Goal: Task Accomplishment & Management: Use online tool/utility

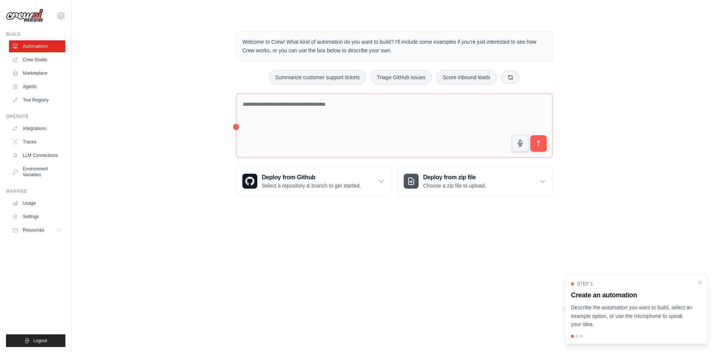
click at [633, 296] on h3 "Create an automation" at bounding box center [632, 295] width 122 height 10
click at [613, 303] on p "Describe the automation you want to build, select an example option, or use the…" at bounding box center [632, 315] width 122 height 25
click at [605, 307] on p "Describe the automation you want to build, select an example option, or use the…" at bounding box center [632, 315] width 122 height 25
click at [579, 337] on div at bounding box center [636, 336] width 131 height 3
click at [579, 334] on div "Step 1 Create an automation Describe the automation you want to build, select a…" at bounding box center [636, 309] width 143 height 69
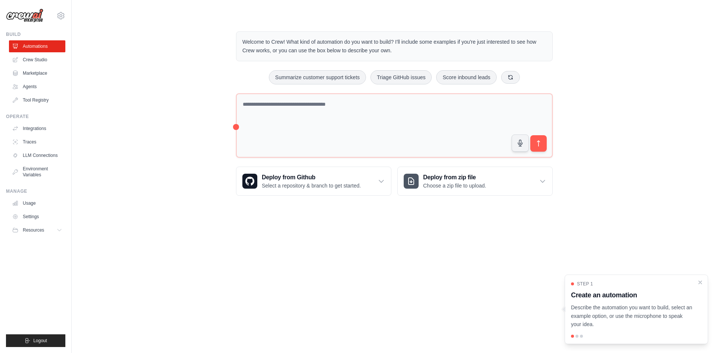
click at [576, 335] on div at bounding box center [577, 336] width 3 height 3
click at [581, 336] on div at bounding box center [581, 336] width 3 height 3
click at [600, 280] on div "Step 1 Create an automation Describe the automation you want to build, select a…" at bounding box center [636, 309] width 143 height 69
click at [606, 280] on div "Step 1 Create an automation Describe the automation you want to build, select a…" at bounding box center [636, 309] width 143 height 69
click at [548, 228] on body "frankawp@gmail.com Settings Build Automations Crew Studio" at bounding box center [358, 176] width 717 height 353
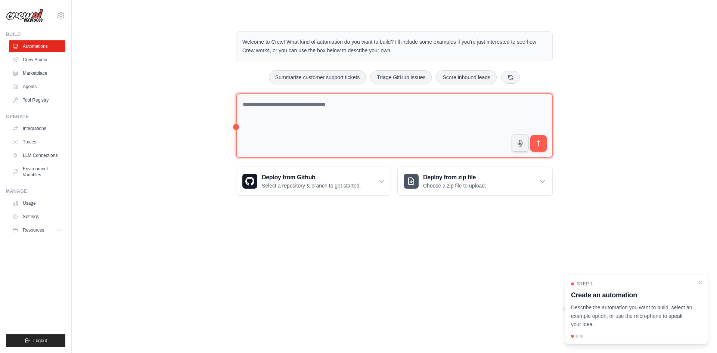
click at [357, 139] on textarea at bounding box center [394, 125] width 317 height 65
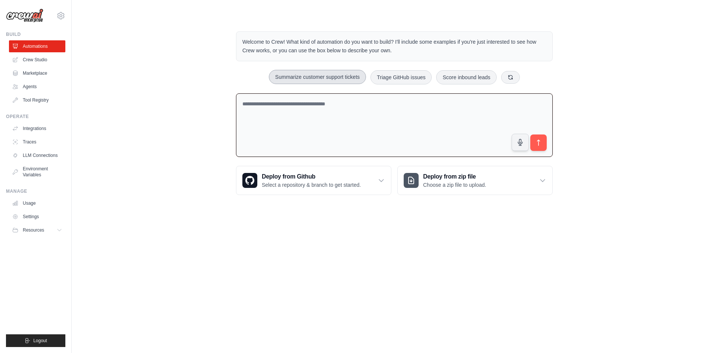
click at [342, 79] on button "Summarize customer support tickets" at bounding box center [317, 77] width 97 height 14
type textarea "**********"
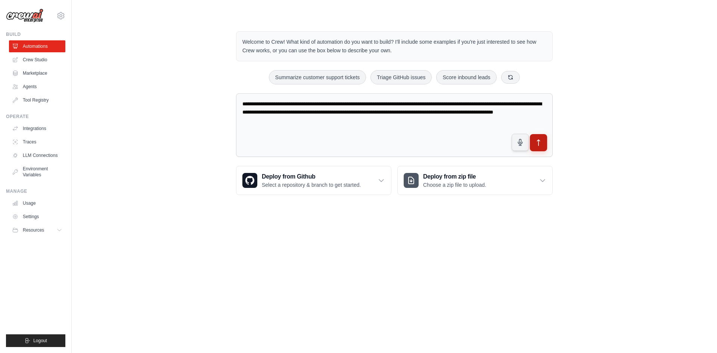
click at [544, 141] on button "submit" at bounding box center [538, 142] width 17 height 17
click at [192, 93] on div "**********" at bounding box center [395, 113] width 622 height 188
click at [418, 123] on textarea "**********" at bounding box center [394, 125] width 317 height 64
click at [69, 125] on div "frankawp@gmail.com Settings Build Automations Crew Studio Marketplace" at bounding box center [36, 176] width 72 height 353
click at [86, 104] on div "**********" at bounding box center [395, 113] width 622 height 188
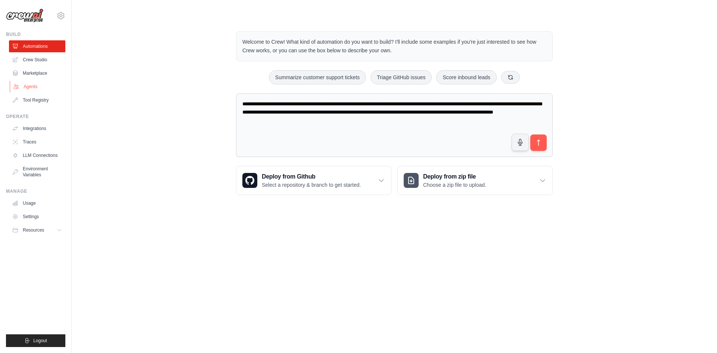
click at [25, 86] on link "Agents" at bounding box center [38, 87] width 56 height 12
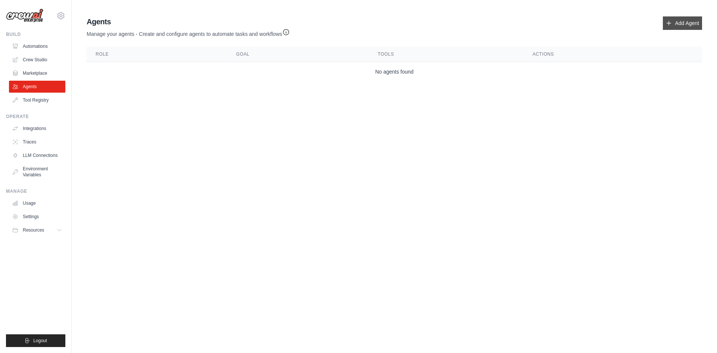
click at [699, 21] on link "Add Agent" at bounding box center [682, 22] width 39 height 13
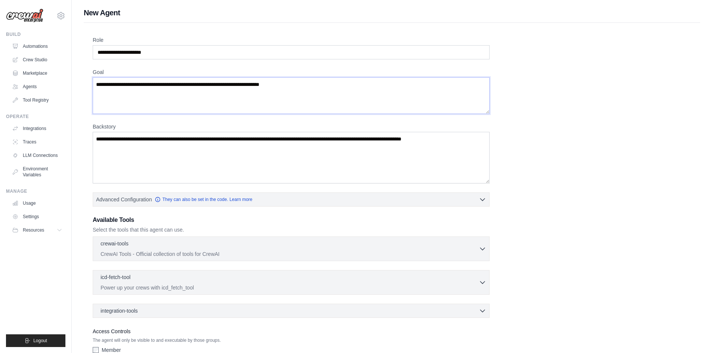
click at [164, 89] on textarea "Goal" at bounding box center [291, 95] width 397 height 37
click at [179, 147] on textarea "Backstory" at bounding box center [291, 158] width 397 height 52
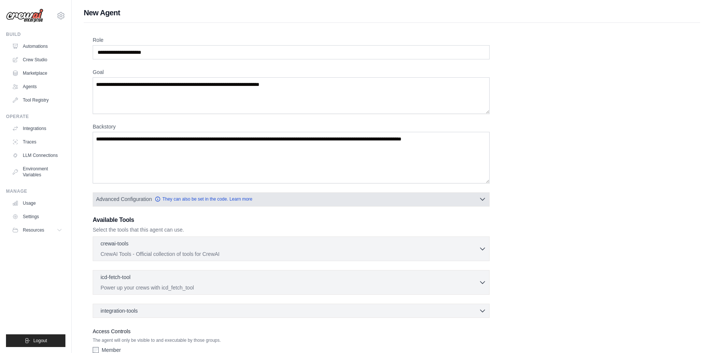
click at [150, 205] on button "Advanced Configuration They can also be set in the code. Learn more" at bounding box center [291, 198] width 396 height 13
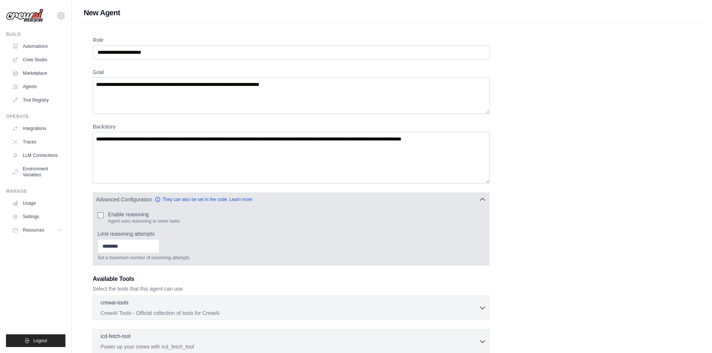
click at [93, 213] on div "Enable reasoning Agent uses reasoning to solve tasks Limit reasoning attempts S…" at bounding box center [291, 235] width 396 height 59
click at [105, 213] on div "Enable reasoning Agent uses reasoning to solve tasks" at bounding box center [291, 217] width 387 height 13
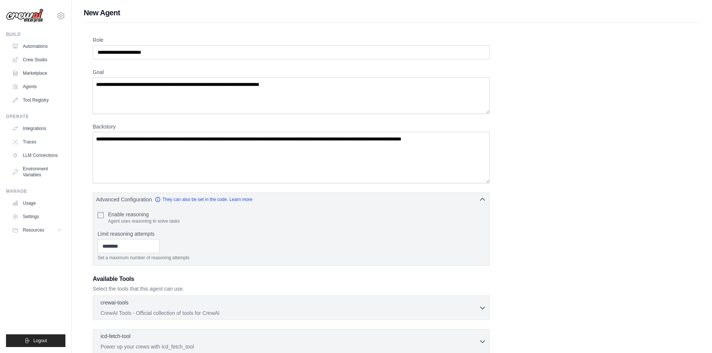
click at [91, 208] on div "Role Goal Backstory Advanced Configuration They can also be set in the code. Le…" at bounding box center [392, 238] width 616 height 430
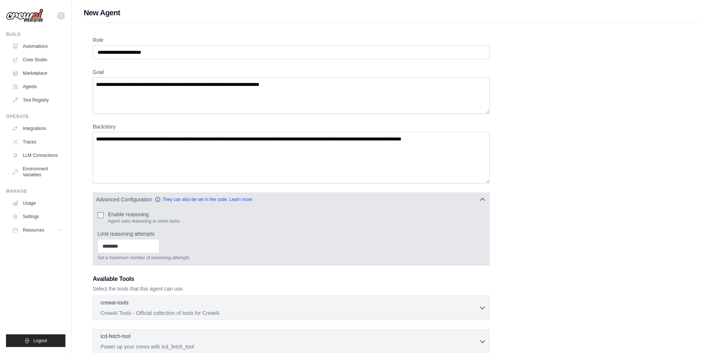
click at [103, 217] on div "Enable reasoning Agent uses reasoning to solve tasks" at bounding box center [291, 217] width 387 height 13
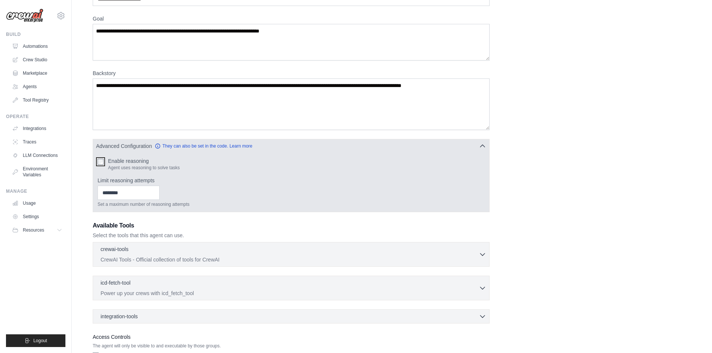
scroll to position [107, 0]
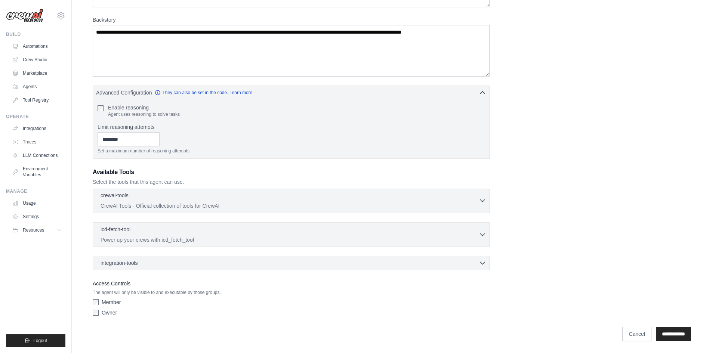
click at [193, 208] on p "CrewAI Tools - Official collection of tools for CrewAI" at bounding box center [290, 205] width 378 height 7
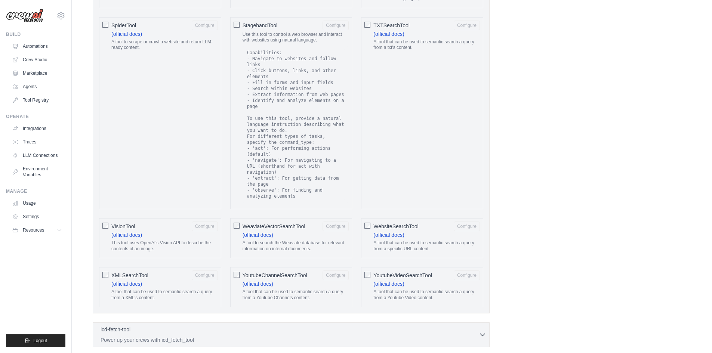
scroll to position [1347, 0]
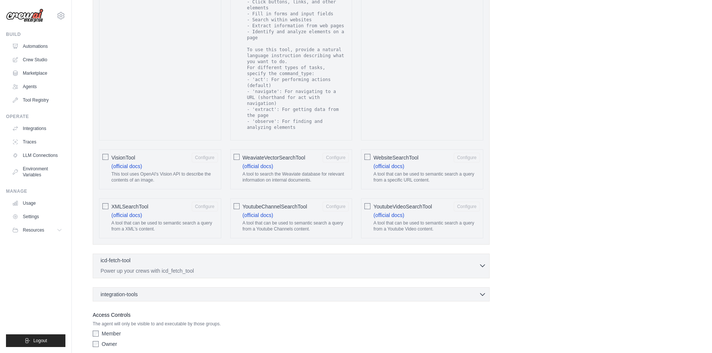
click at [136, 257] on div "icd-fetch-tool 0 selected" at bounding box center [290, 261] width 378 height 9
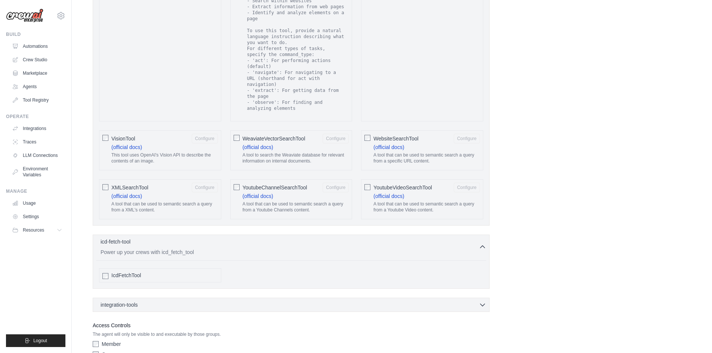
scroll to position [1376, 0]
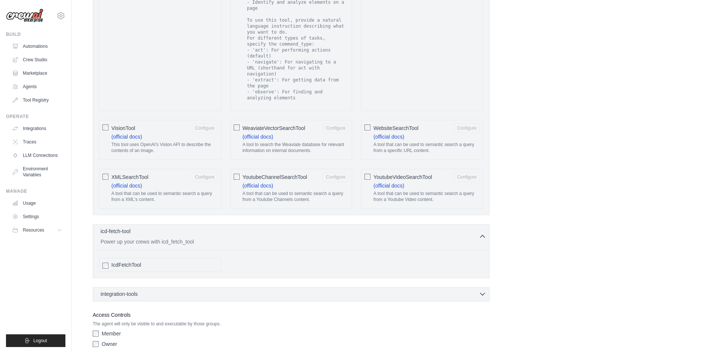
click at [134, 290] on span "integration-tools" at bounding box center [119, 293] width 37 height 7
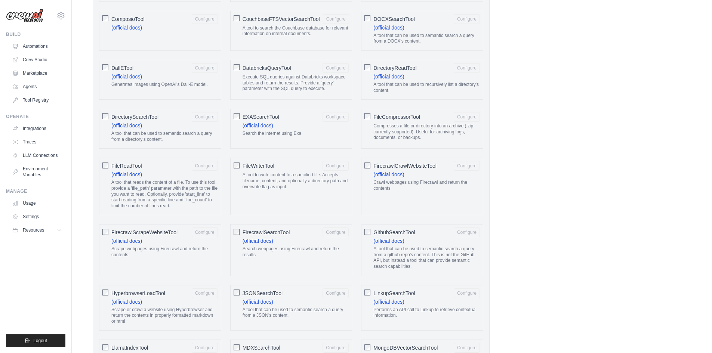
scroll to position [0, 0]
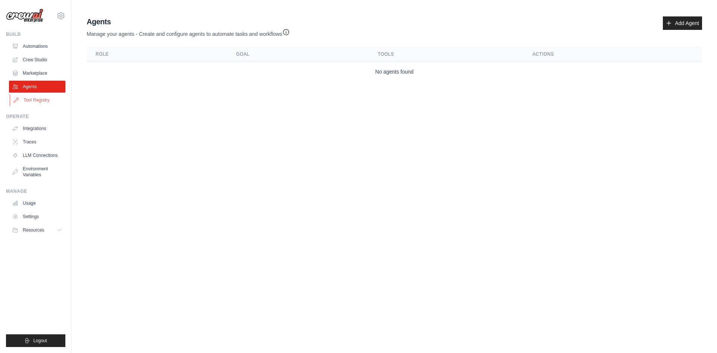
click at [25, 101] on link "Tool Registry" at bounding box center [38, 100] width 56 height 12
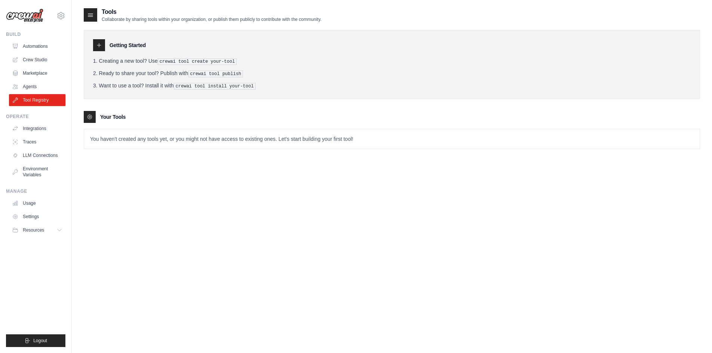
click at [162, 99] on div "Getting Started Creating a new tool? Use crewai tool create your-tool Ready to …" at bounding box center [392, 85] width 616 height 127
drag, startPoint x: 111, startPoint y: 130, endPoint x: 462, endPoint y: 154, distance: 352.0
click at [462, 154] on div "Tools Collaborate by sharing tools within your organization, or publish them pu…" at bounding box center [392, 84] width 616 height 154
click at [340, 142] on p "You haven't created any tools yet, or you might not have access to existing one…" at bounding box center [391, 138] width 615 height 19
click at [324, 141] on p "You haven't created any tools yet, or you might not have access to existing one…" at bounding box center [391, 138] width 615 height 19
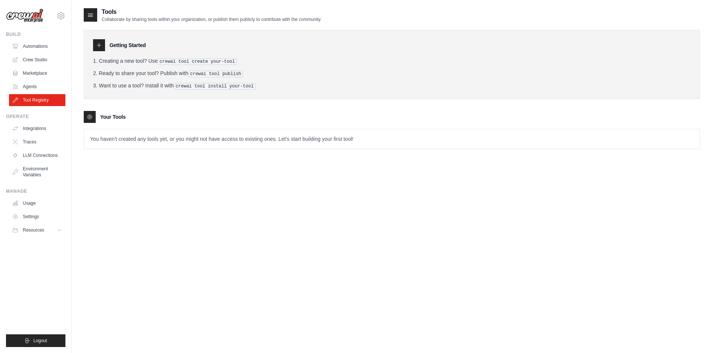
click at [302, 137] on p "You haven't created any tools yet, or you might not have access to existing one…" at bounding box center [391, 138] width 615 height 19
click at [294, 115] on div "Your Tools" at bounding box center [392, 117] width 616 height 12
click at [31, 133] on link "Integrations" at bounding box center [38, 129] width 56 height 12
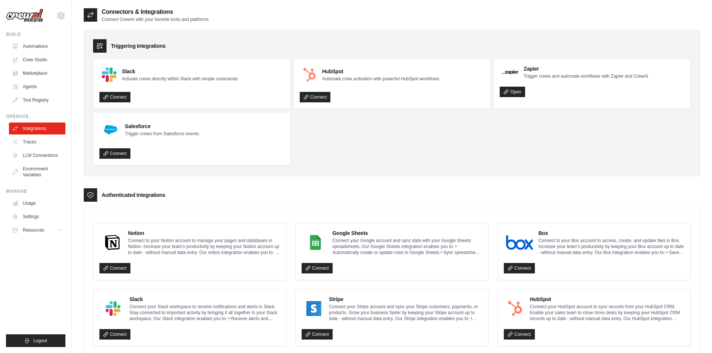
click at [350, 129] on ul "Slack Activate crews directly within Slack with simple commands Connect HubSpot…" at bounding box center [391, 112] width 597 height 107
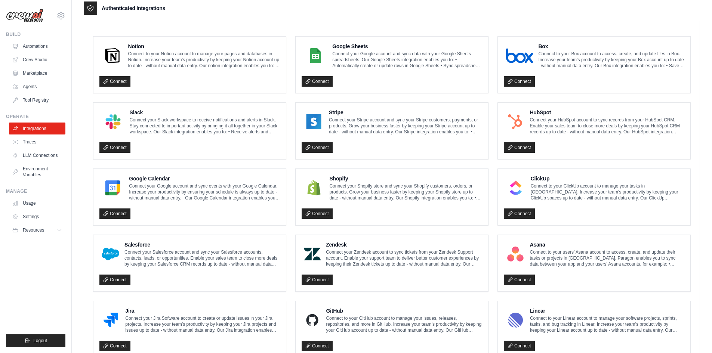
scroll to position [346, 0]
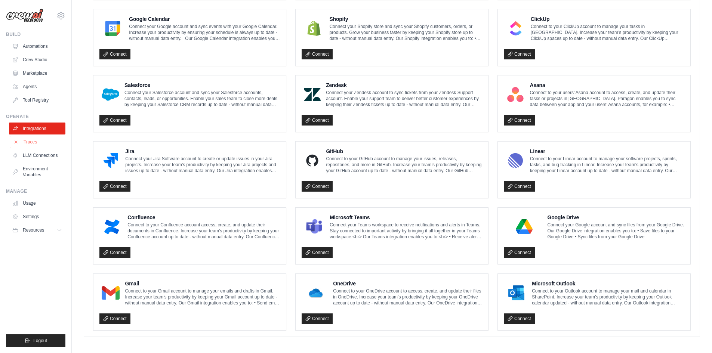
click at [46, 143] on link "Traces" at bounding box center [38, 142] width 56 height 12
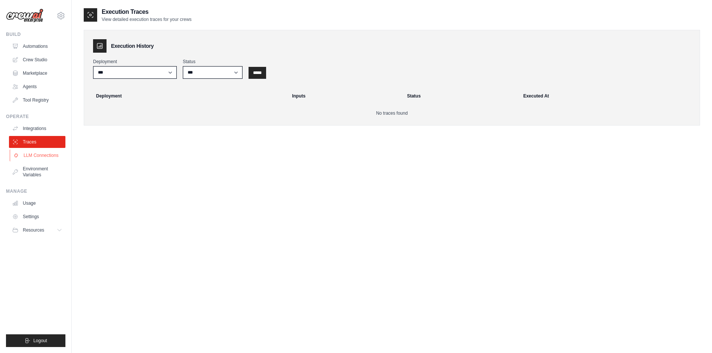
click at [38, 153] on link "LLM Connections" at bounding box center [38, 155] width 56 height 12
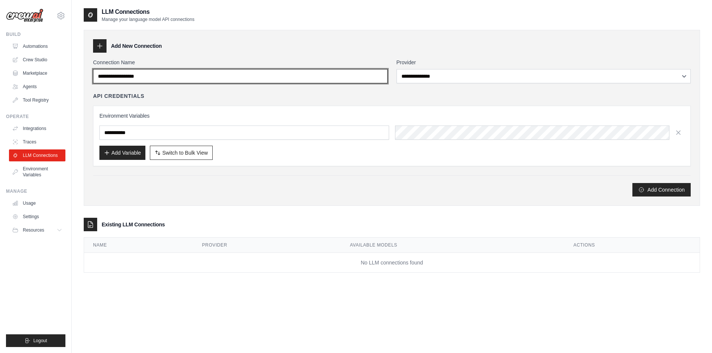
click at [142, 77] on input "Connection Name" at bounding box center [240, 76] width 294 height 14
click at [198, 76] on input "Connection Name" at bounding box center [240, 76] width 294 height 14
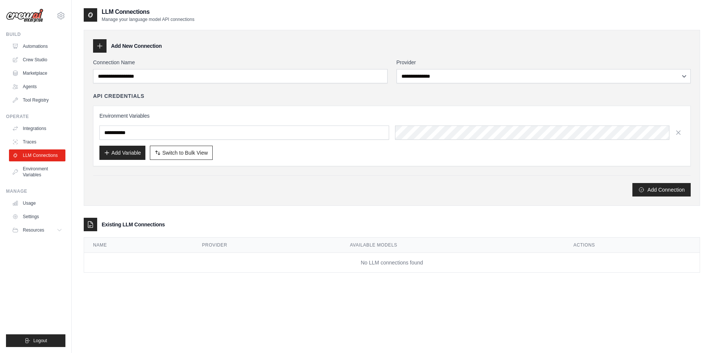
click at [179, 125] on div "Environment Variables Add Variable Switch to Bulk View Switch to Table View" at bounding box center [391, 136] width 585 height 48
click at [177, 133] on input "text" at bounding box center [244, 133] width 290 height 14
drag, startPoint x: 207, startPoint y: 89, endPoint x: 252, endPoint y: 75, distance: 46.7
click at [209, 86] on div "**********" at bounding box center [391, 128] width 597 height 138
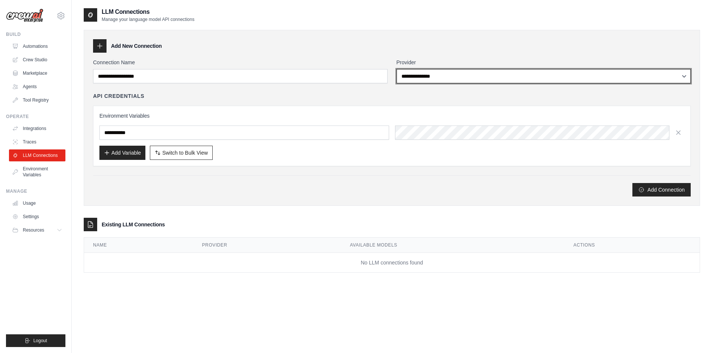
click at [426, 71] on select "**********" at bounding box center [543, 76] width 294 height 14
select select "******"
click at [396, 69] on select "**********" at bounding box center [543, 76] width 294 height 14
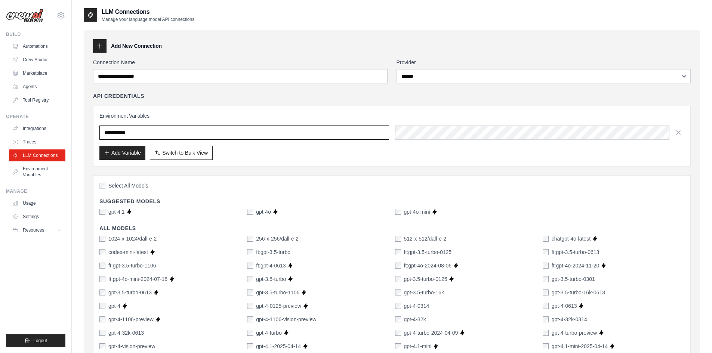
click at [262, 132] on input "text" at bounding box center [244, 133] width 290 height 14
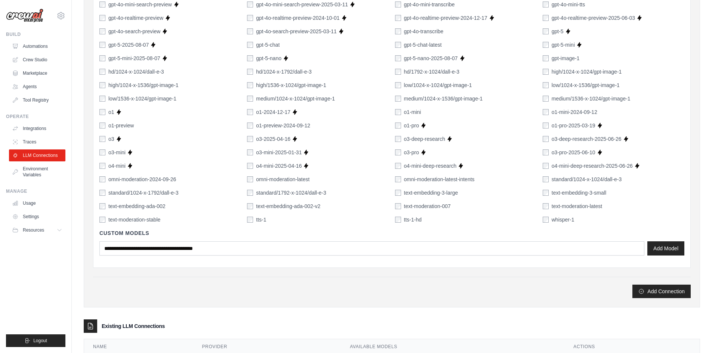
scroll to position [450, 0]
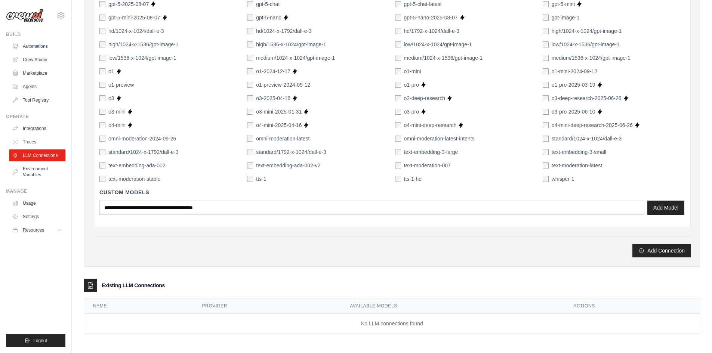
click at [178, 288] on div "Existing LLM Connections" at bounding box center [392, 285] width 616 height 13
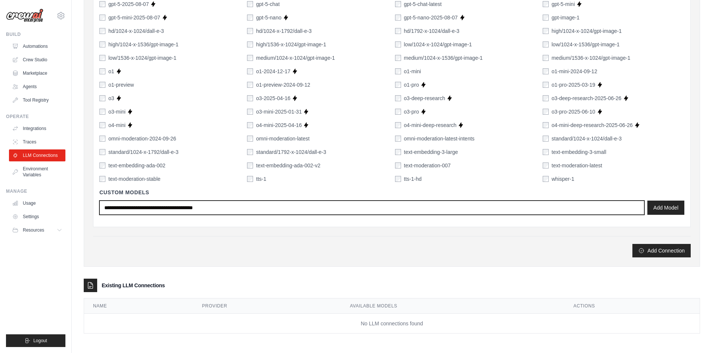
click at [176, 213] on input "text" at bounding box center [371, 208] width 545 height 14
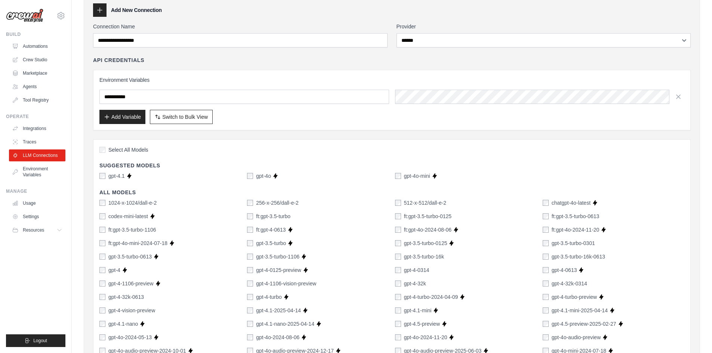
scroll to position [0, 0]
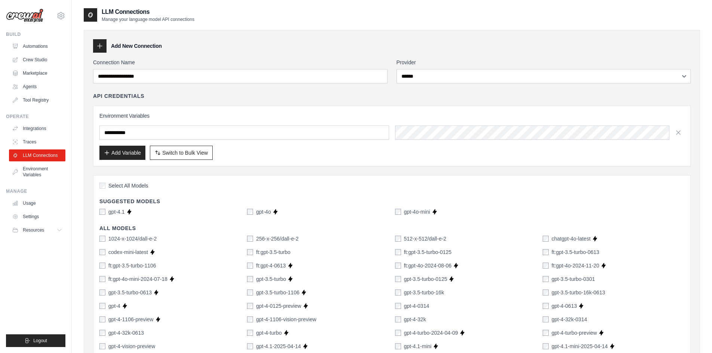
click at [106, 212] on div "gpt-4.1" at bounding box center [111, 211] width 25 height 7
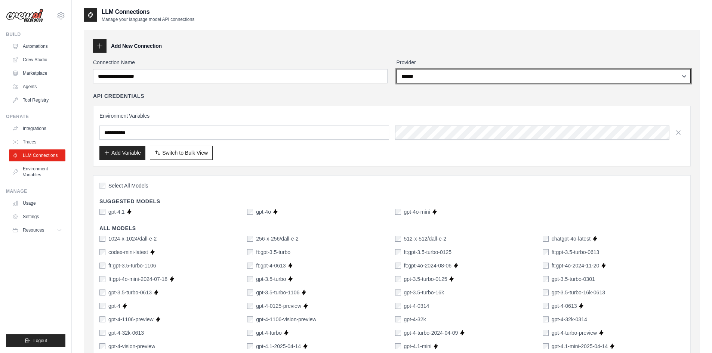
click at [463, 80] on select "**********" at bounding box center [543, 76] width 294 height 14
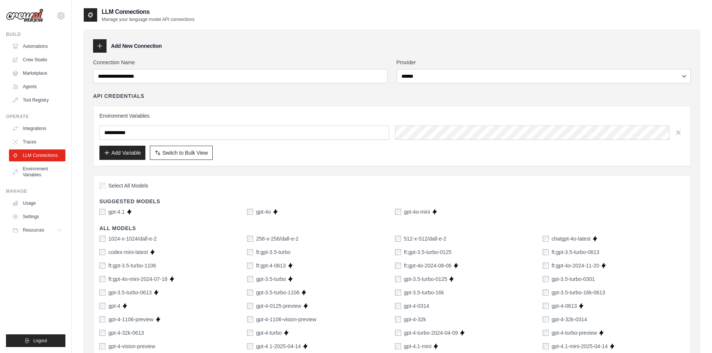
click at [303, 63] on label "Connection Name" at bounding box center [240, 62] width 294 height 7
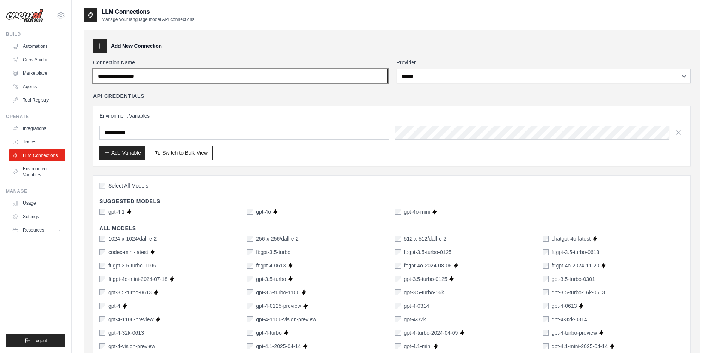
click at [303, 69] on input "Connection Name" at bounding box center [240, 76] width 294 height 14
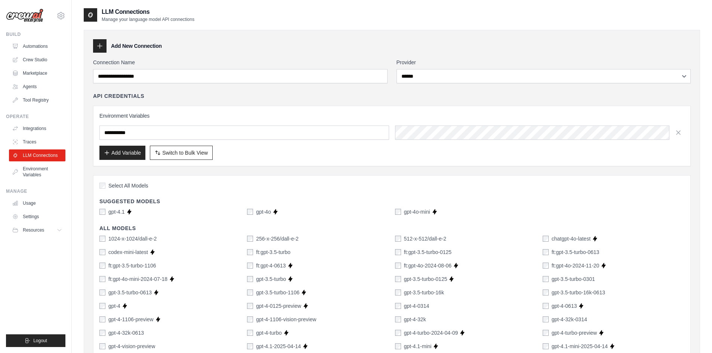
click at [178, 60] on label "Connection Name" at bounding box center [240, 62] width 294 height 7
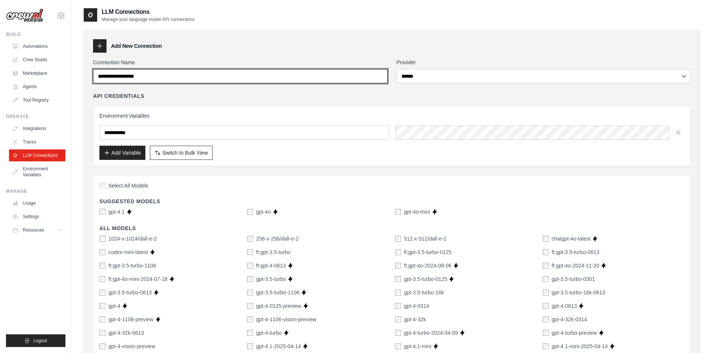
click at [178, 69] on input "Connection Name" at bounding box center [240, 76] width 294 height 14
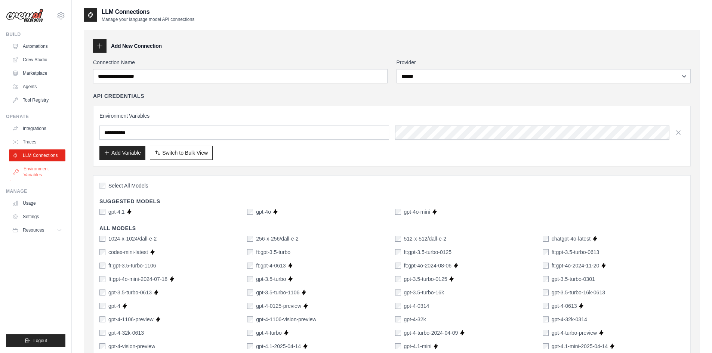
click at [28, 166] on link "Environment Variables" at bounding box center [38, 172] width 56 height 18
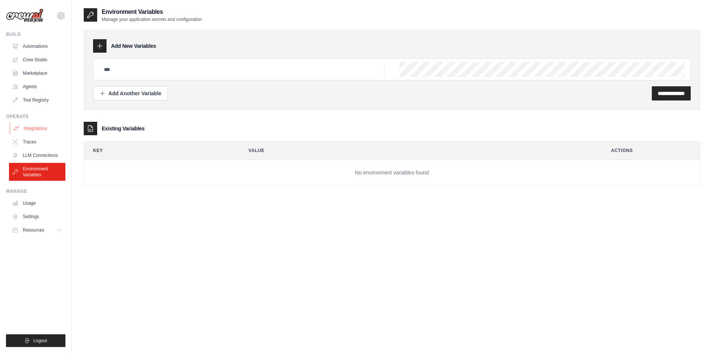
click at [43, 125] on link "Integrations" at bounding box center [38, 129] width 56 height 12
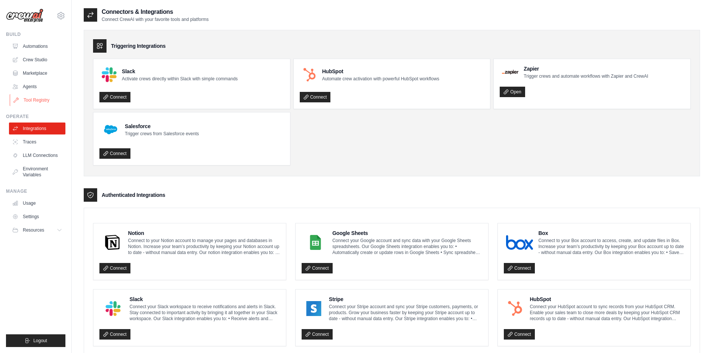
click at [43, 102] on link "Tool Registry" at bounding box center [38, 100] width 56 height 12
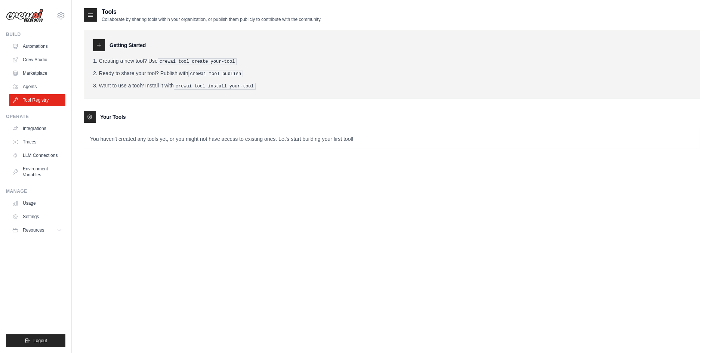
click at [49, 88] on link "Agents" at bounding box center [37, 87] width 56 height 12
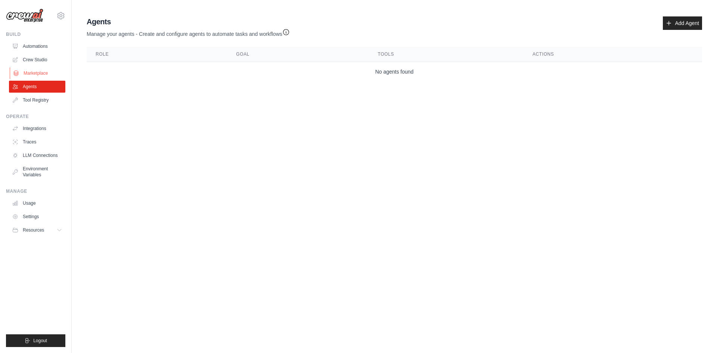
click at [55, 73] on link "Marketplace" at bounding box center [38, 73] width 56 height 12
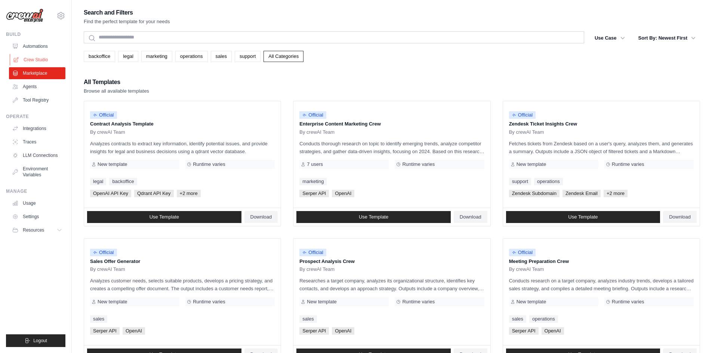
click at [58, 59] on link "Crew Studio" at bounding box center [38, 60] width 56 height 12
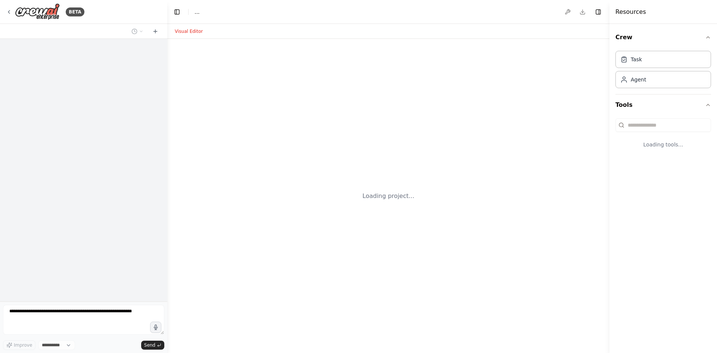
select select "****"
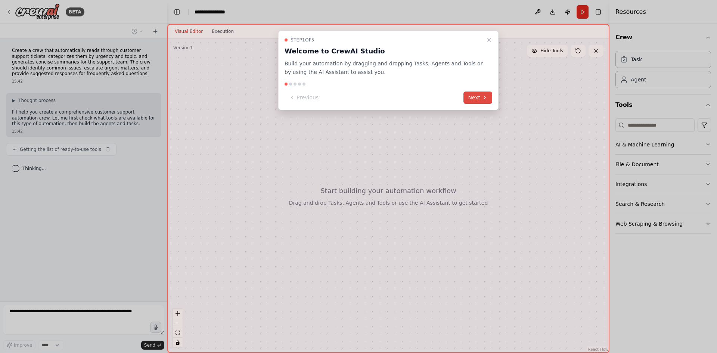
click at [482, 99] on icon at bounding box center [485, 98] width 6 height 6
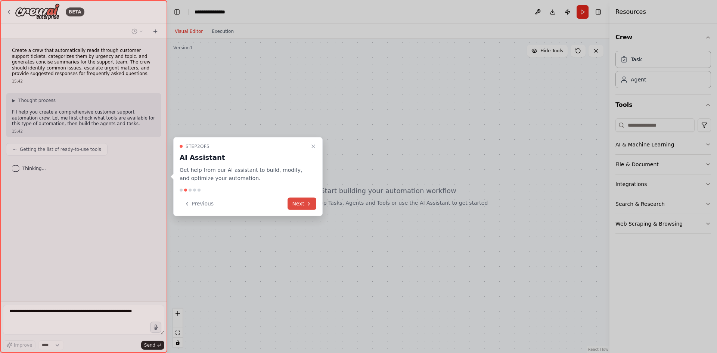
click at [305, 203] on button "Next" at bounding box center [302, 204] width 29 height 12
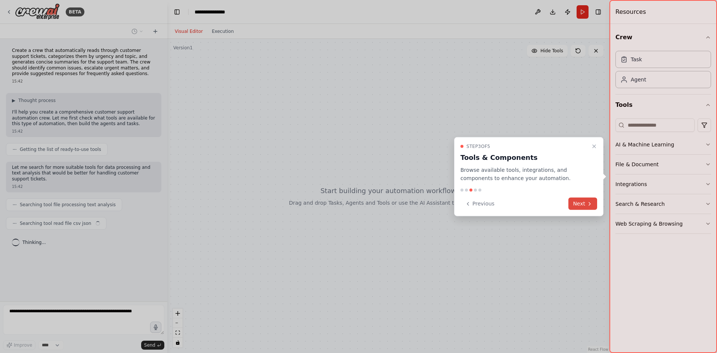
click at [585, 205] on button "Next" at bounding box center [583, 204] width 29 height 12
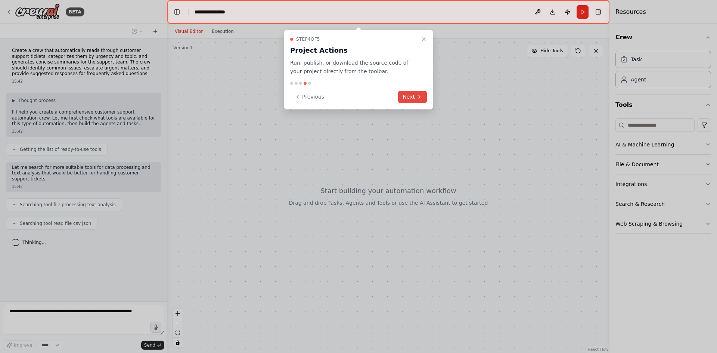
click at [417, 99] on icon at bounding box center [420, 97] width 6 height 6
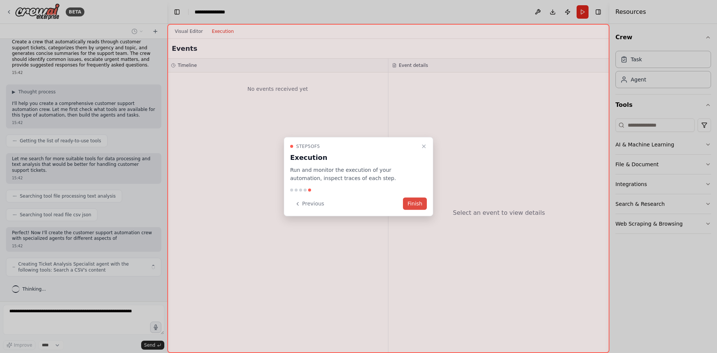
click at [414, 200] on button "Finish" at bounding box center [415, 204] width 24 height 12
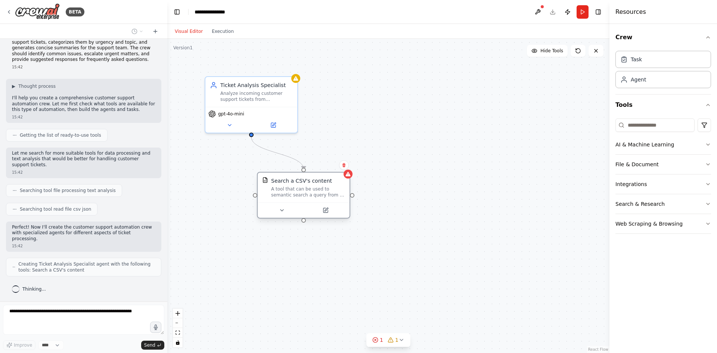
drag, startPoint x: 329, startPoint y: 177, endPoint x: 331, endPoint y: 186, distance: 9.2
click at [331, 186] on div "Search a CSV's content A tool that can be used to semantic search a query from …" at bounding box center [308, 187] width 74 height 21
click at [269, 99] on div "Analyze incoming customer support tickets from {ticket_source}, categorize them…" at bounding box center [256, 95] width 72 height 12
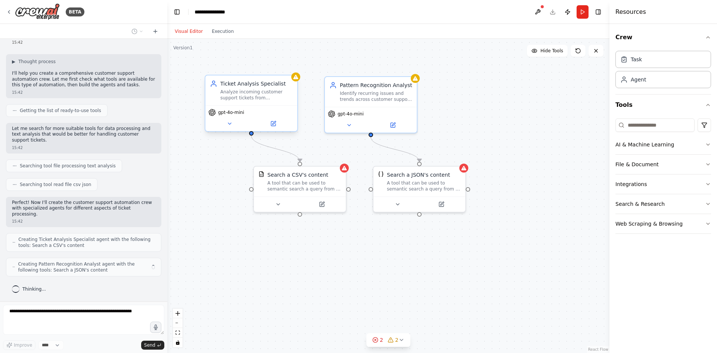
click at [269, 99] on div "Analyze incoming customer support tickets from {ticket_source}, categorize them…" at bounding box center [256, 95] width 72 height 12
click at [361, 60] on div ".deletable-edge-delete-btn { width: 20px; height: 20px; border: 0px solid #ffff…" at bounding box center [388, 196] width 442 height 314
click at [525, 74] on div ".deletable-edge-delete-btn { width: 20px; height: 20px; border: 0px solid #ffff…" at bounding box center [388, 196] width 442 height 314
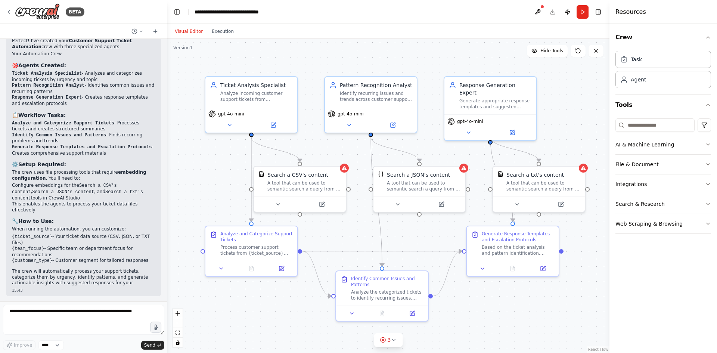
scroll to position [502, 0]
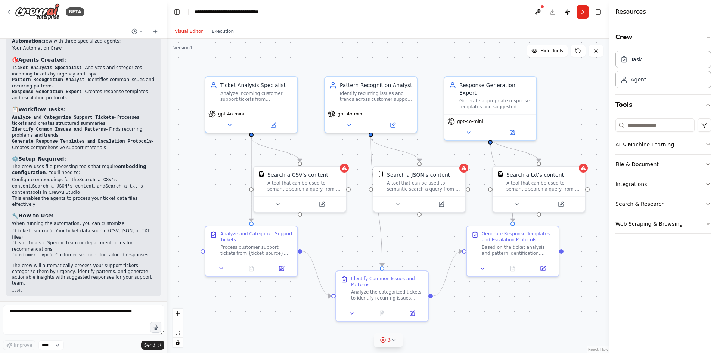
click at [395, 340] on icon at bounding box center [394, 340] width 6 height 6
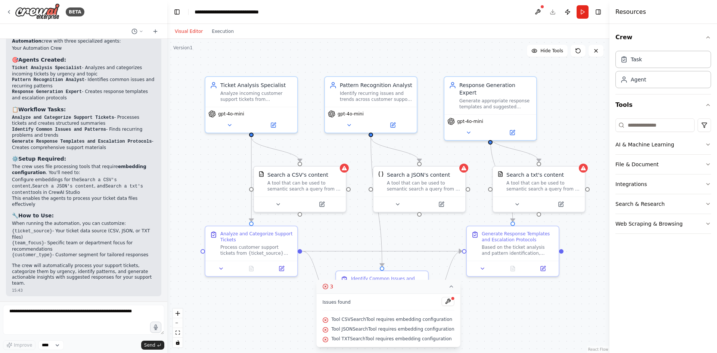
click at [492, 323] on div ".deletable-edge-delete-btn { width: 20px; height: 20px; border: 0px solid #ffff…" at bounding box center [388, 196] width 442 height 314
click at [63, 312] on textarea at bounding box center [83, 320] width 161 height 30
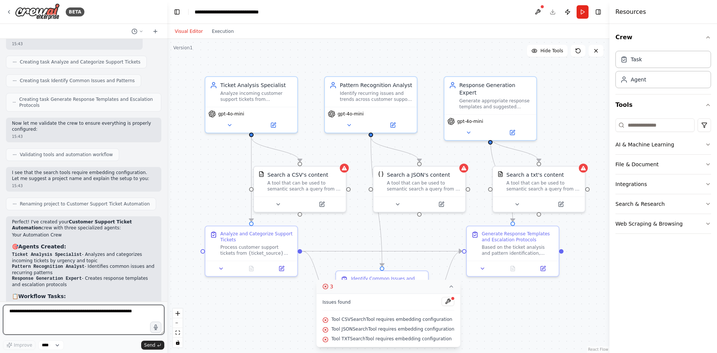
scroll to position [203, 0]
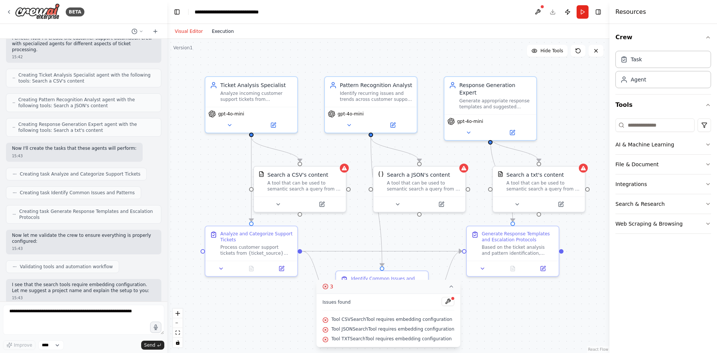
click at [213, 29] on button "Execution" at bounding box center [222, 31] width 31 height 9
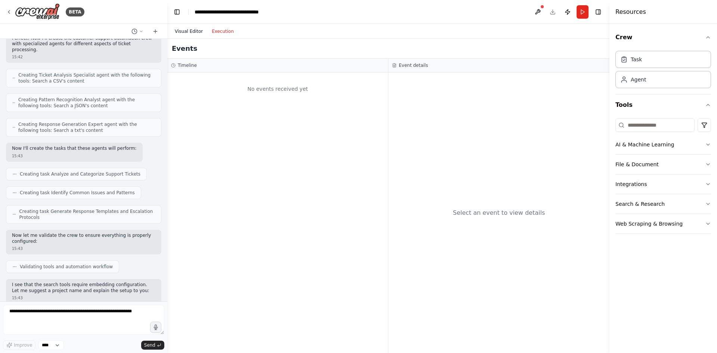
click at [191, 30] on button "Visual Editor" at bounding box center [188, 31] width 37 height 9
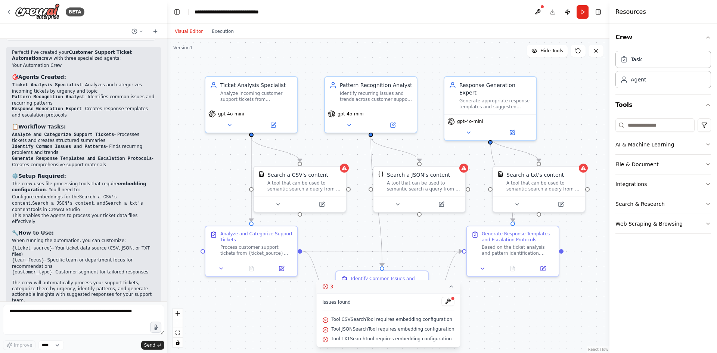
scroll to position [502, 0]
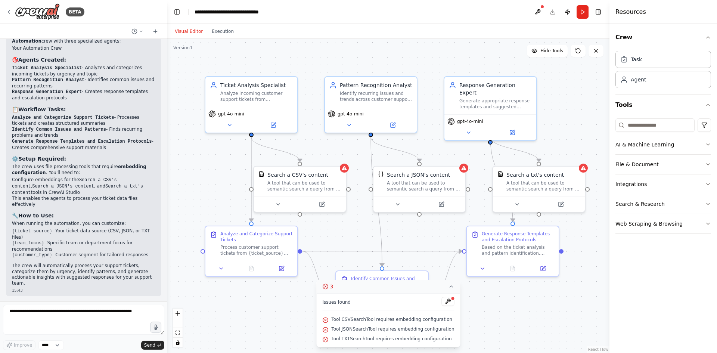
click at [68, 196] on li "This enables the agents to process your ticket data files effectively" at bounding box center [83, 202] width 143 height 12
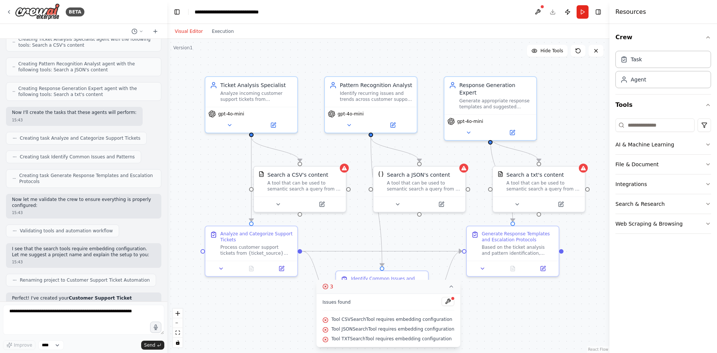
scroll to position [0, 0]
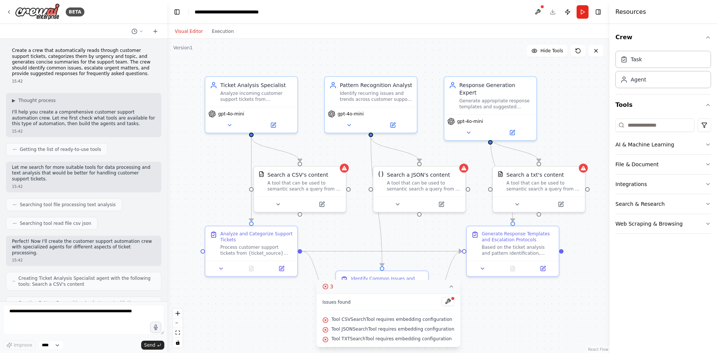
click at [41, 67] on p "Create a crew that automatically reads through customer support tickets, catego…" at bounding box center [83, 62] width 143 height 29
click at [47, 53] on p "Create a crew that automatically reads through customer support tickets, catego…" at bounding box center [83, 62] width 143 height 29
click at [41, 106] on div "▶ Thought process I'll help you create a comprehensive customer support automat…" at bounding box center [83, 113] width 143 height 30
click at [46, 102] on span "Thought process" at bounding box center [36, 101] width 37 height 6
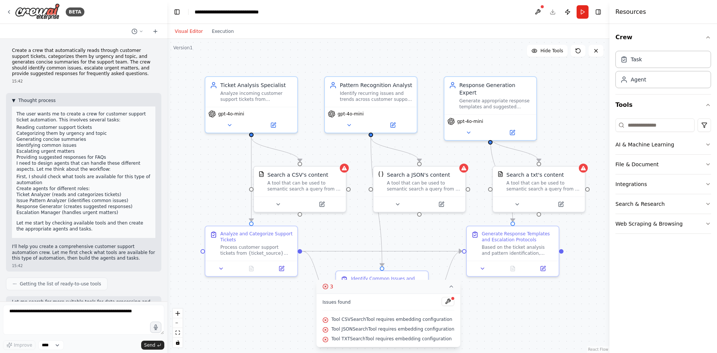
click at [48, 101] on span "Thought process" at bounding box center [36, 101] width 37 height 6
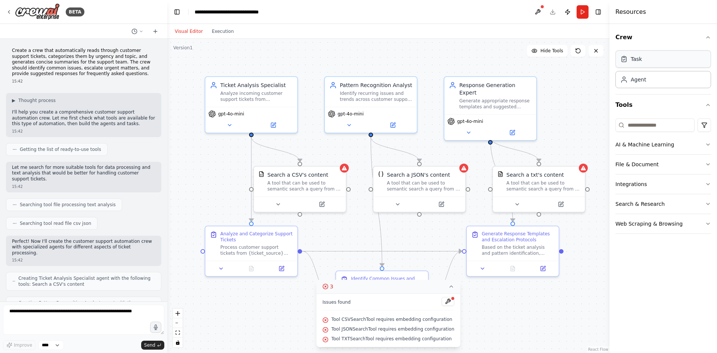
click at [662, 56] on div "Task" at bounding box center [664, 58] width 96 height 17
click at [625, 65] on div "Task" at bounding box center [664, 58] width 96 height 17
click at [649, 82] on div "Agent" at bounding box center [664, 79] width 96 height 17
click at [669, 41] on button "Crew" at bounding box center [664, 37] width 96 height 21
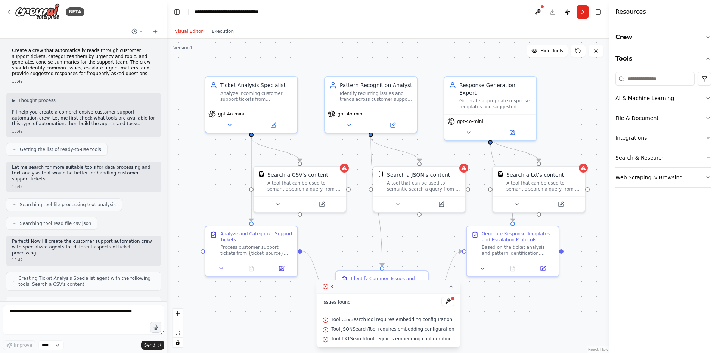
click at [674, 39] on button "Crew" at bounding box center [664, 37] width 96 height 21
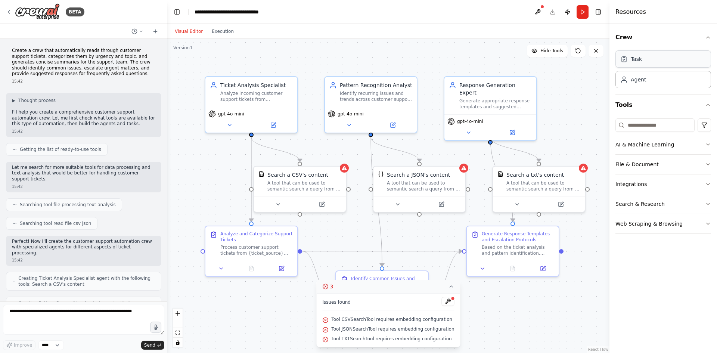
click at [659, 57] on div "Task" at bounding box center [664, 58] width 96 height 17
click at [639, 84] on div "Agent" at bounding box center [664, 79] width 96 height 17
click at [491, 96] on div "Generate appropriate response templates and suggested replies for frequently as…" at bounding box center [496, 102] width 72 height 12
click at [487, 96] on div "Generate appropriate response templates and suggested replies for frequently as…" at bounding box center [496, 102] width 72 height 12
click at [499, 96] on div "Generate appropriate response templates and suggested replies for frequently as…" at bounding box center [496, 102] width 72 height 12
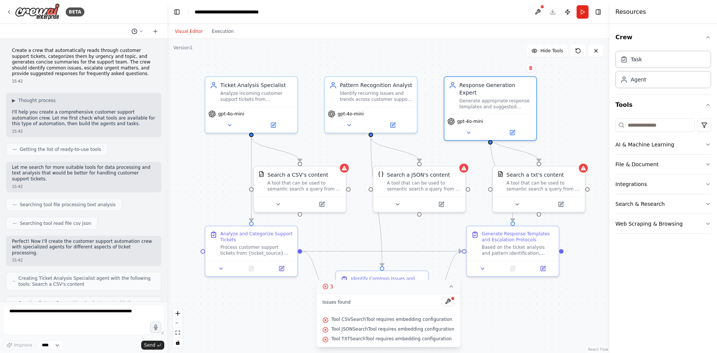
click at [136, 33] on circle at bounding box center [134, 31] width 5 height 5
click at [192, 31] on button "Visual Editor" at bounding box center [188, 31] width 37 height 9
click at [226, 25] on div "Visual Editor Execution" at bounding box center [204, 31] width 68 height 15
click at [225, 28] on button "Execution" at bounding box center [222, 31] width 31 height 9
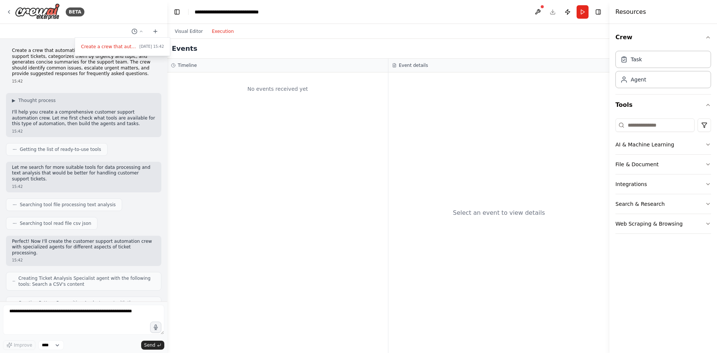
click at [377, 13] on header "**********" at bounding box center [388, 12] width 442 height 24
click at [540, 12] on button at bounding box center [538, 11] width 12 height 13
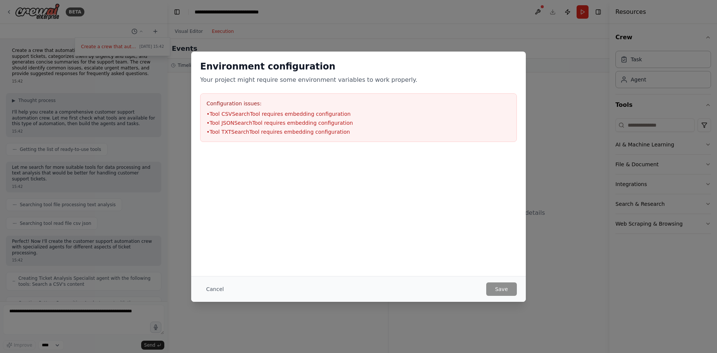
click at [504, 14] on div "Environment configuration Your project might require some environment variables…" at bounding box center [358, 176] width 717 height 353
click at [322, 134] on li "• Tool TXTSearchTool requires embedding configuration" at bounding box center [359, 131] width 304 height 7
click at [224, 289] on button "Cancel" at bounding box center [215, 288] width 30 height 13
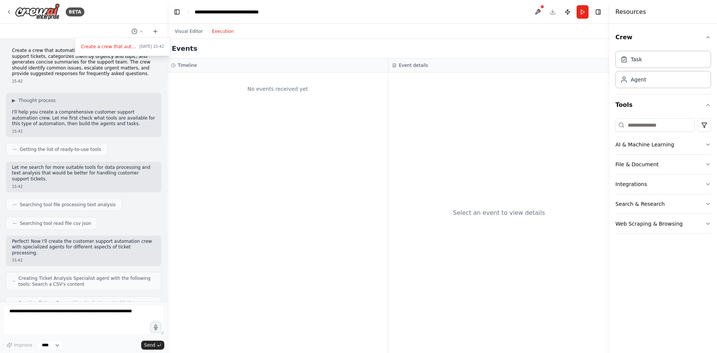
click at [388, 28] on div "Visual Editor Execution" at bounding box center [388, 31] width 442 height 15
click at [664, 7] on div "Resources" at bounding box center [664, 12] width 108 height 24
click at [483, 15] on header "**********" at bounding box center [388, 12] width 442 height 24
click at [664, 71] on div "Agent" at bounding box center [664, 79] width 96 height 17
click at [667, 64] on div "Task" at bounding box center [664, 58] width 96 height 17
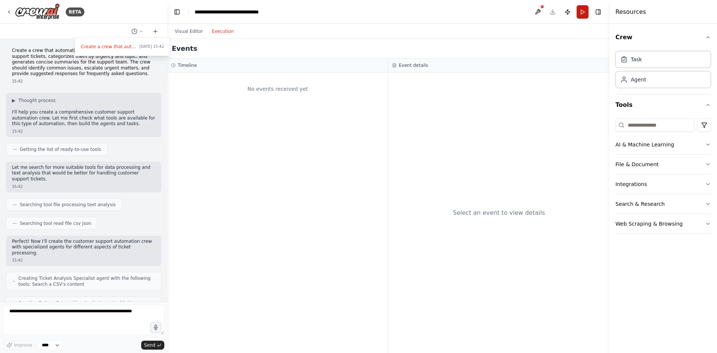
click at [581, 16] on button "Run" at bounding box center [583, 11] width 12 height 13
click at [187, 26] on div "Visual Editor Execution" at bounding box center [204, 31] width 68 height 15
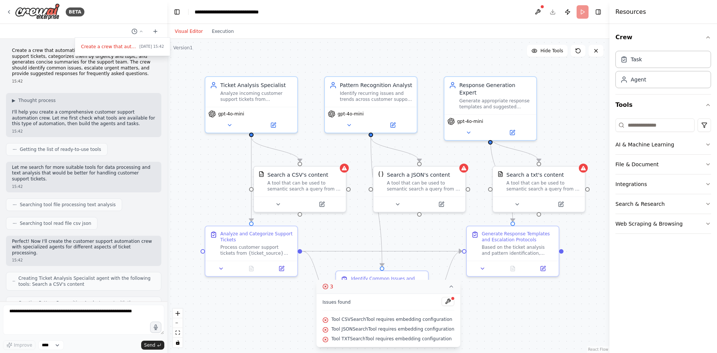
click at [185, 32] on button "Visual Editor" at bounding box center [188, 31] width 37 height 9
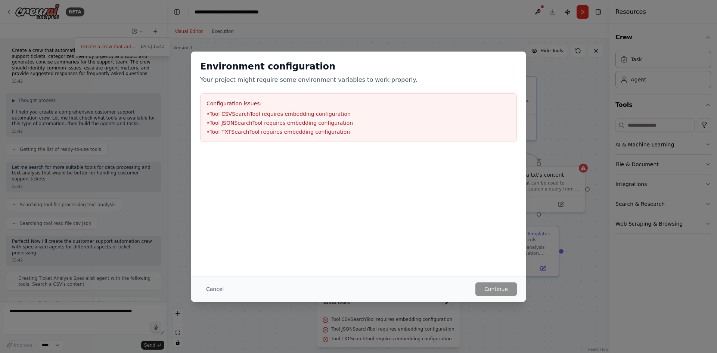
click at [154, 32] on div "Environment configuration Your project might require some environment variables…" at bounding box center [358, 176] width 717 height 353
click at [224, 291] on button "Cancel" at bounding box center [215, 288] width 30 height 13
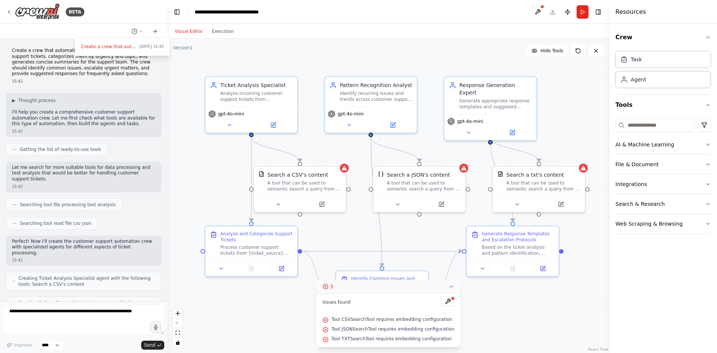
click at [55, 13] on div at bounding box center [83, 176] width 167 height 353
click at [11, 14] on icon at bounding box center [9, 12] width 6 height 6
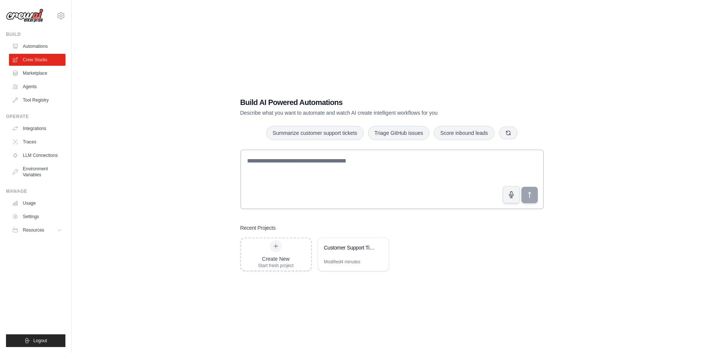
click at [149, 52] on div "Build AI Powered Automations Describe what you want to automate and watch AI cr…" at bounding box center [392, 183] width 616 height 353
click at [178, 108] on div "Build AI Powered Automations Describe what you want to automate and watch AI cr…" at bounding box center [392, 183] width 616 height 353
click at [178, 107] on div "Build AI Powered Automations Describe what you want to automate and watch AI cr…" at bounding box center [392, 183] width 616 height 353
click at [434, 250] on div "Create New Start fresh project Customer Support Ticket Automation Modified 4 mi…" at bounding box center [391, 255] width 303 height 34
click at [409, 130] on button "Triage GitHub issues" at bounding box center [398, 133] width 61 height 14
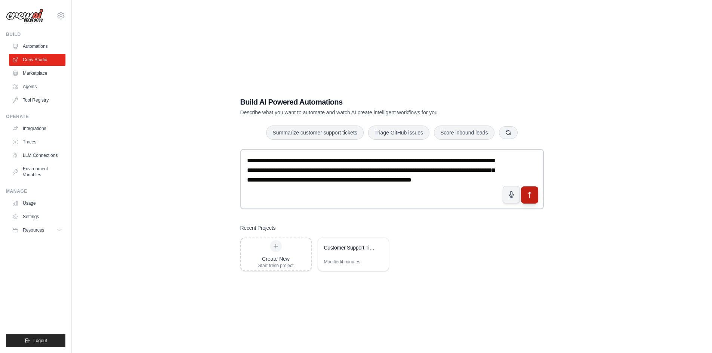
click at [523, 193] on button "submit" at bounding box center [528, 194] width 17 height 17
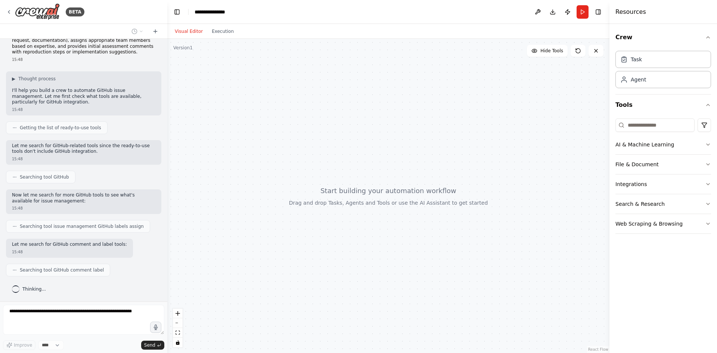
scroll to position [65, 0]
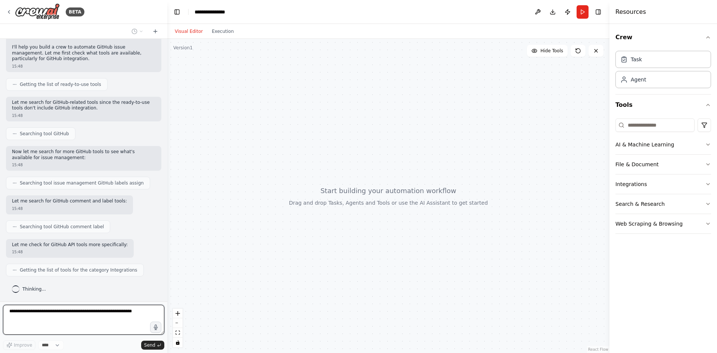
click at [231, 108] on div at bounding box center [388, 196] width 442 height 314
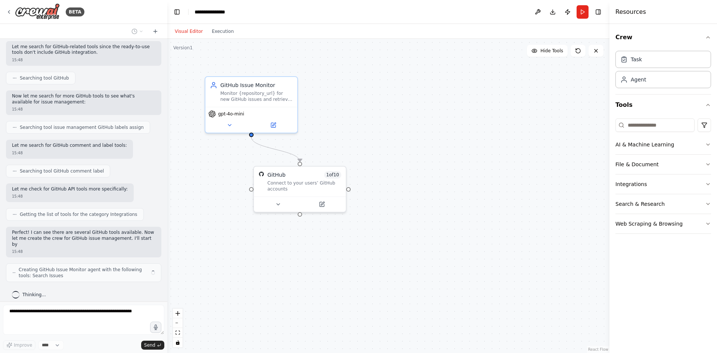
scroll to position [126, 0]
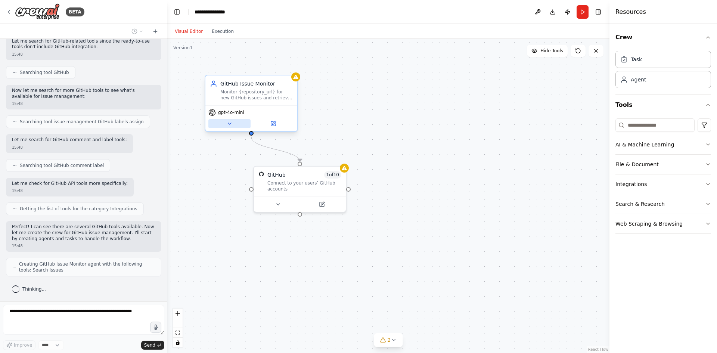
click at [211, 124] on button at bounding box center [229, 123] width 42 height 9
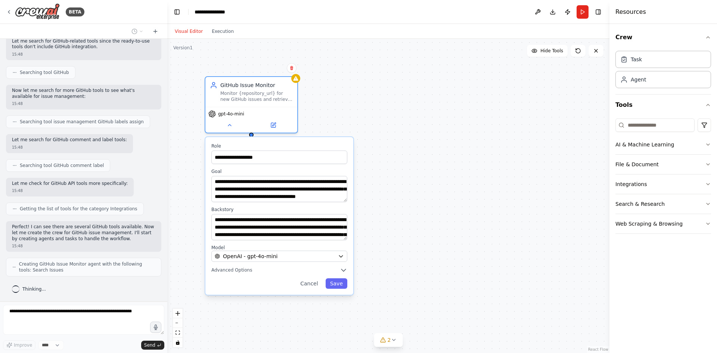
click at [181, 131] on div "**********" at bounding box center [388, 196] width 442 height 314
click at [186, 127] on div "**********" at bounding box center [388, 196] width 442 height 314
click at [360, 111] on div "**********" at bounding box center [388, 196] width 442 height 314
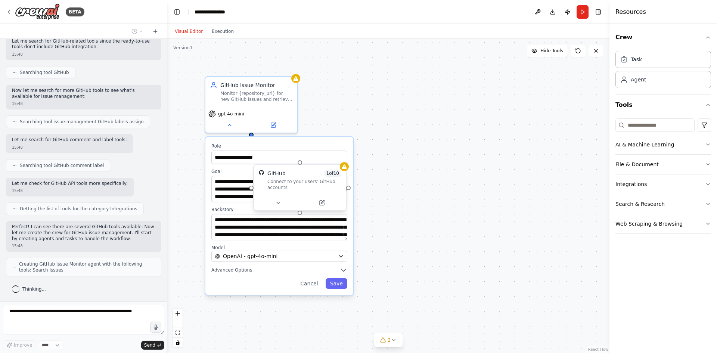
scroll to position [151, 0]
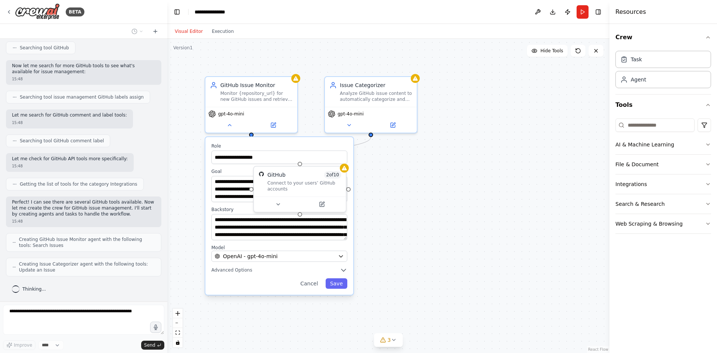
click at [411, 241] on div "**********" at bounding box center [388, 196] width 442 height 314
click at [308, 285] on button "Cancel" at bounding box center [309, 283] width 27 height 10
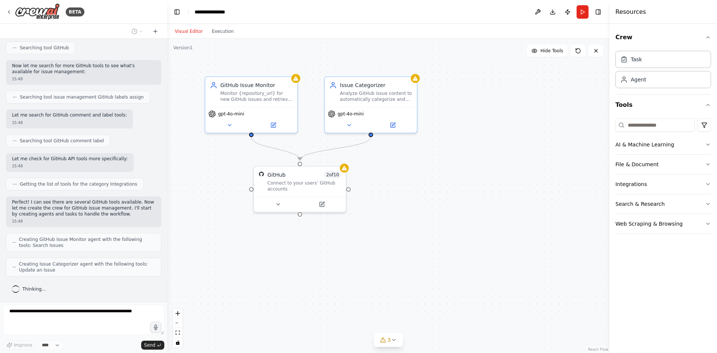
click at [368, 260] on div ".deletable-edge-delete-btn { width: 20px; height: 20px; border: 0px solid #ffff…" at bounding box center [388, 196] width 442 height 314
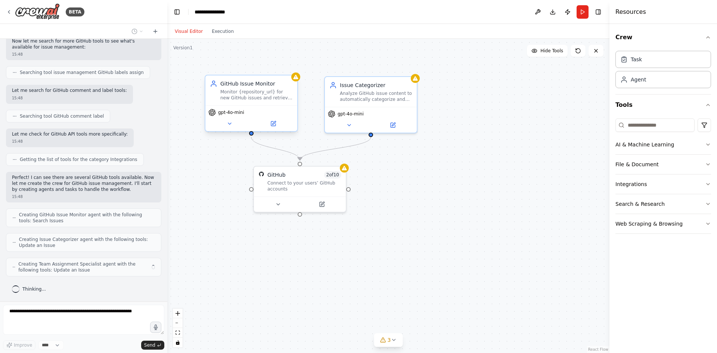
click at [259, 97] on div "Monitor {repository_url} for new GitHub issues and retrieve their details inclu…" at bounding box center [256, 95] width 72 height 12
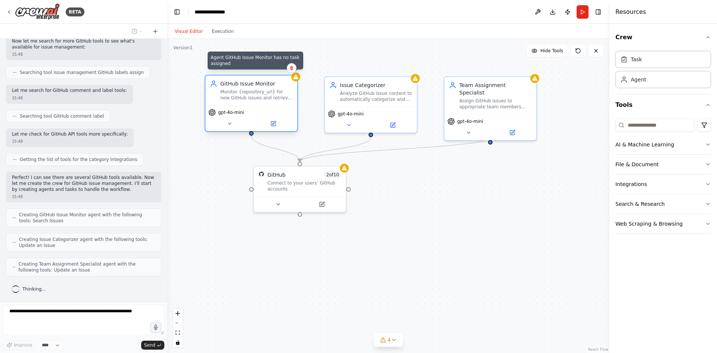
click at [298, 80] on div at bounding box center [295, 76] width 9 height 9
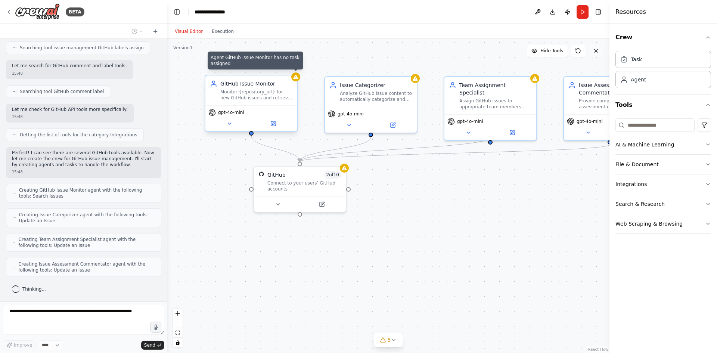
click at [594, 52] on icon at bounding box center [596, 51] width 6 height 6
click at [595, 50] on icon at bounding box center [596, 51] width 6 height 6
drag, startPoint x: 353, startPoint y: 92, endPoint x: 348, endPoint y: 93, distance: 5.7
click at [348, 93] on div "Analyze GitHub issue content to automatically categorize and label them as 'bug…" at bounding box center [369, 95] width 72 height 12
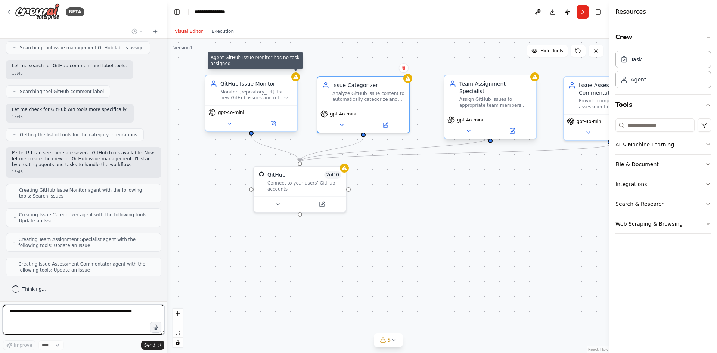
drag, startPoint x: 455, startPoint y: 94, endPoint x: 449, endPoint y: 95, distance: 6.7
click at [460, 96] on div "Assign GitHub issues to appropriate team members based on issue category, techn…" at bounding box center [496, 102] width 72 height 12
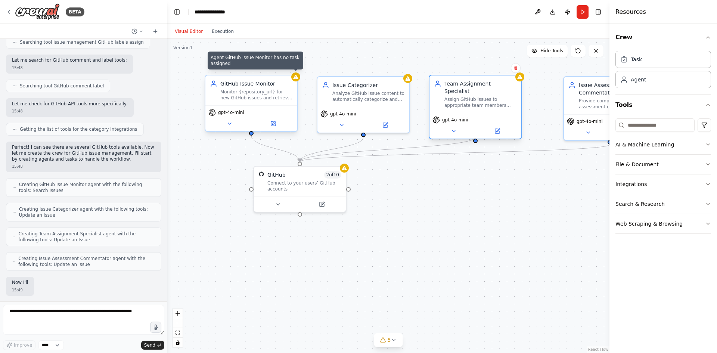
scroll to position [244, 0]
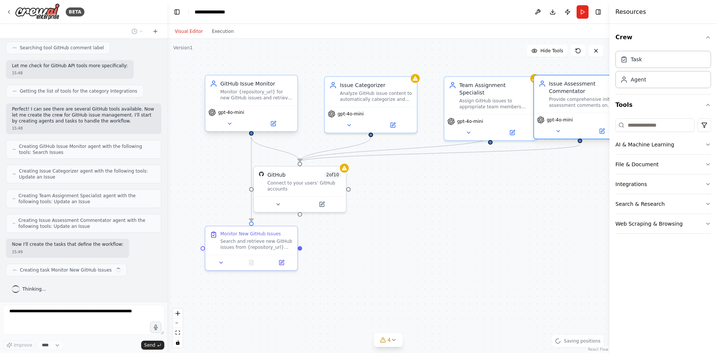
drag, startPoint x: 569, startPoint y: 92, endPoint x: 560, endPoint y: 92, distance: 9.0
click at [560, 92] on div "Issue Assessment Commentator" at bounding box center [585, 87] width 72 height 15
click at [287, 186] on div "Connect to your users’ GitHub accounts" at bounding box center [305, 185] width 74 height 12
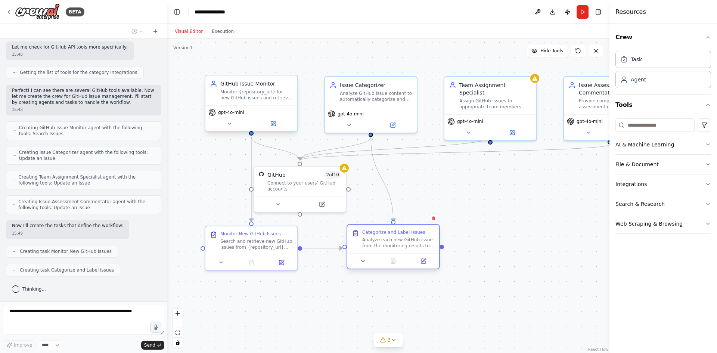
drag, startPoint x: 364, startPoint y: 235, endPoint x: 373, endPoint y: 233, distance: 9.2
click at [373, 233] on div "Categorize and Label Issues" at bounding box center [393, 232] width 63 height 6
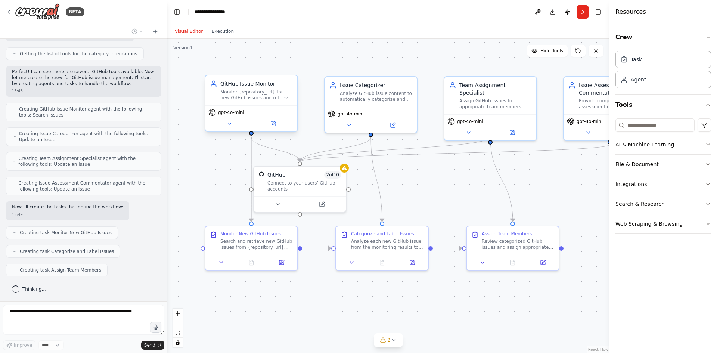
drag, startPoint x: 359, startPoint y: 302, endPoint x: 286, endPoint y: 302, distance: 72.5
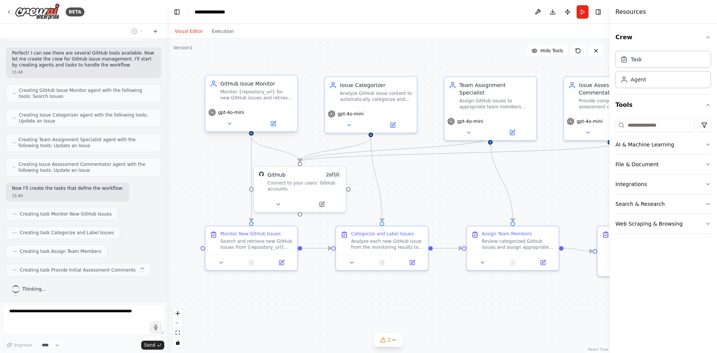
drag, startPoint x: 286, startPoint y: 302, endPoint x: 407, endPoint y: 312, distance: 120.7
click at [392, 311] on div ".deletable-edge-delete-btn { width: 20px; height: 20px; border: 0px solid #ffff…" at bounding box center [388, 196] width 442 height 314
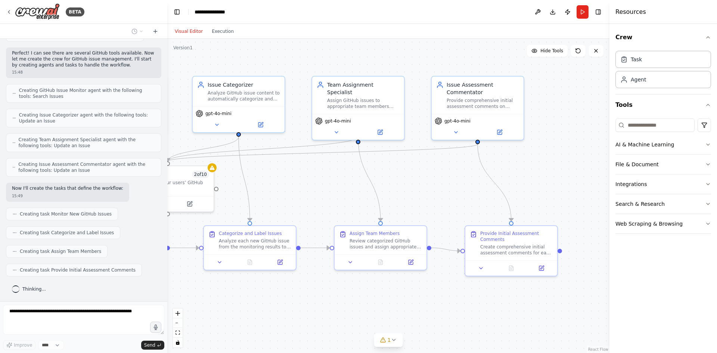
drag, startPoint x: 491, startPoint y: 302, endPoint x: 358, endPoint y: 302, distance: 132.6
click at [358, 302] on div ".deletable-edge-delete-btn { width: 20px; height: 20px; border: 0px solid #ffff…" at bounding box center [388, 196] width 442 height 314
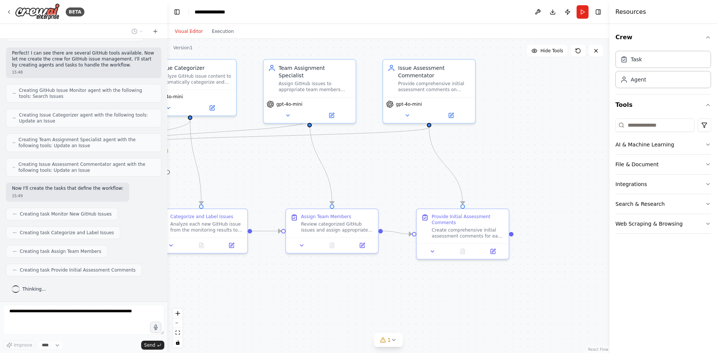
drag, startPoint x: 429, startPoint y: 301, endPoint x: 381, endPoint y: 284, distance: 51.4
click at [381, 284] on div ".deletable-edge-delete-btn { width: 20px; height: 20px; border: 0px solid #ffff…" at bounding box center [388, 196] width 442 height 314
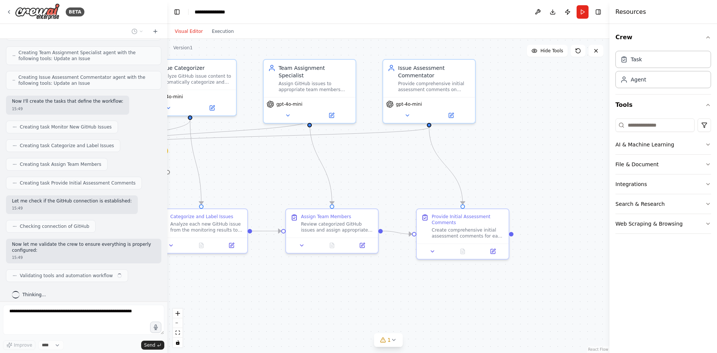
scroll to position [393, 0]
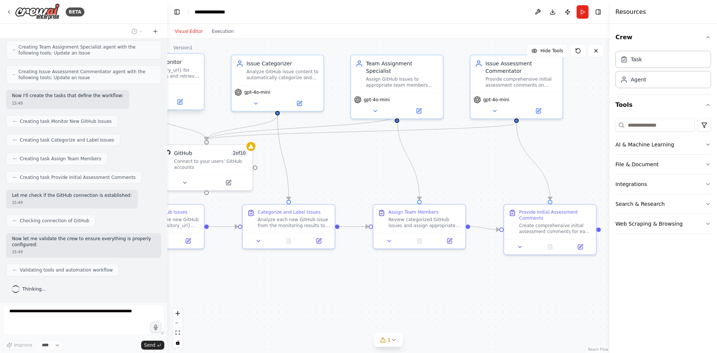
drag, startPoint x: 386, startPoint y: 164, endPoint x: 485, endPoint y: 164, distance: 98.3
click at [485, 164] on div ".deletable-edge-delete-btn { width: 20px; height: 20px; border: 0px solid #ffff…" at bounding box center [388, 196] width 442 height 314
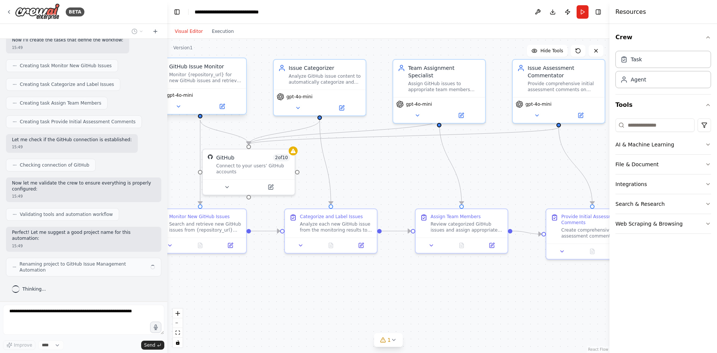
scroll to position [442, 0]
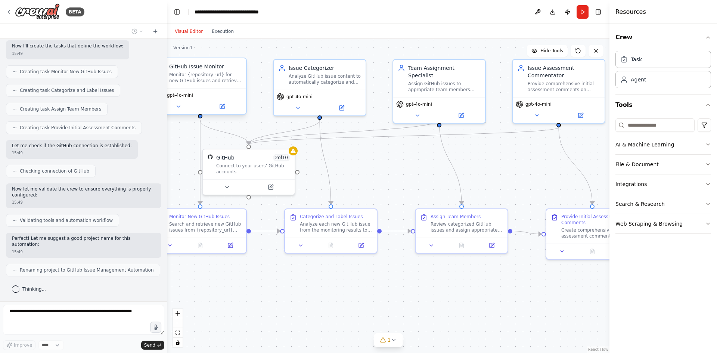
drag, startPoint x: 480, startPoint y: 176, endPoint x: 496, endPoint y: 174, distance: 15.7
click at [496, 174] on div ".deletable-edge-delete-btn { width: 20px; height: 20px; border: 0px solid #ffff…" at bounding box center [388, 196] width 442 height 314
click at [687, 149] on button "AI & Machine Learning" at bounding box center [664, 144] width 96 height 19
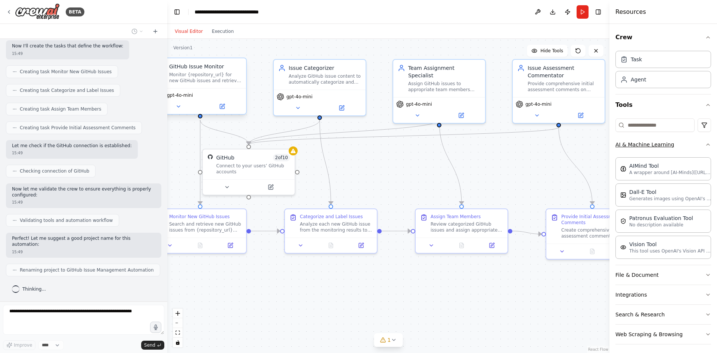
click at [687, 149] on button "AI & Machine Learning" at bounding box center [664, 144] width 96 height 19
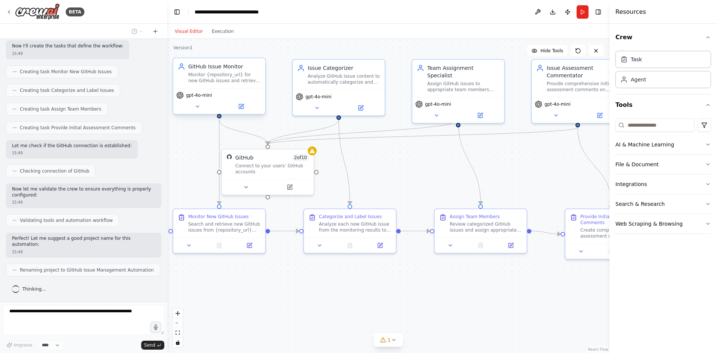
drag, startPoint x: 508, startPoint y: 152, endPoint x: 528, endPoint y: 152, distance: 19.1
click at [528, 152] on div ".deletable-edge-delete-btn { width: 20px; height: 20px; border: 0px solid #ffff…" at bounding box center [388, 196] width 442 height 314
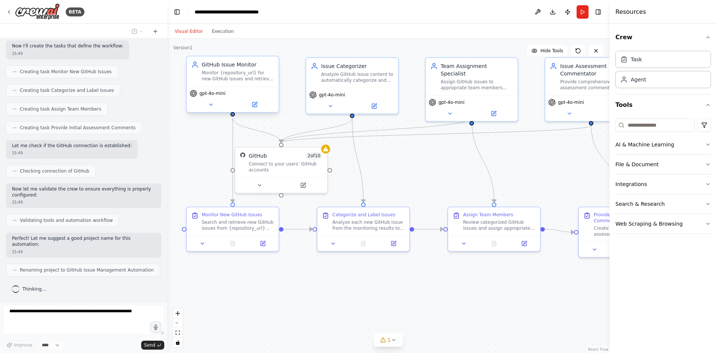
drag, startPoint x: 528, startPoint y: 152, endPoint x: 542, endPoint y: 151, distance: 13.9
click at [542, 151] on div ".deletable-edge-delete-btn { width: 20px; height: 20px; border: 0px solid #ffff…" at bounding box center [388, 196] width 442 height 314
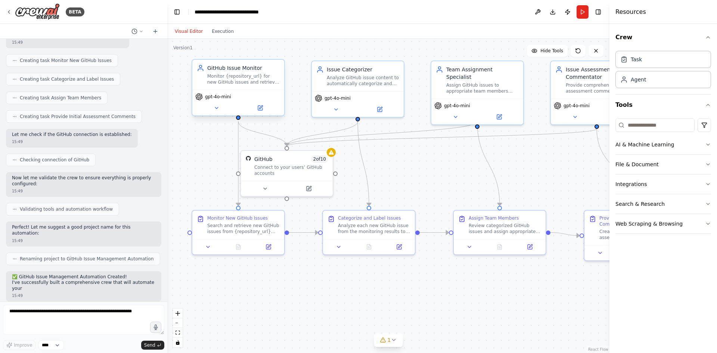
drag, startPoint x: 541, startPoint y: 152, endPoint x: 546, endPoint y: 155, distance: 6.2
click at [546, 155] on div ".deletable-edge-delete-btn { width: 20px; height: 20px; border: 0px solid #ffff…" at bounding box center [388, 196] width 442 height 314
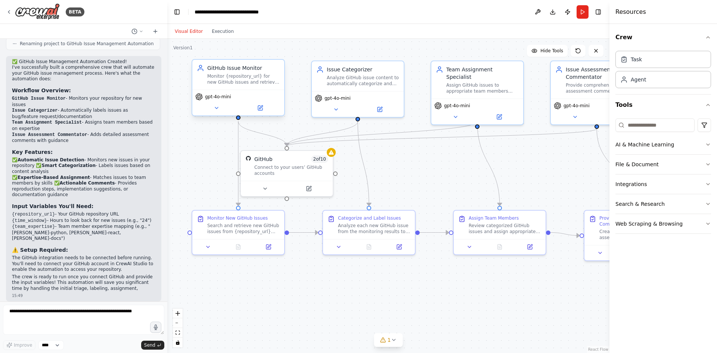
scroll to position [674, 0]
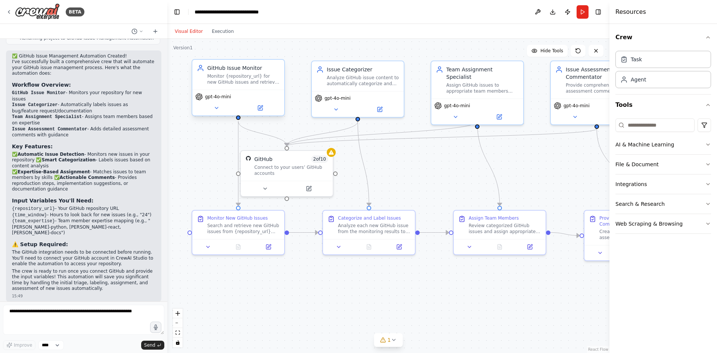
click at [48, 211] on li "{repository_url} - Your GitHub repository URL" at bounding box center [83, 209] width 143 height 6
click at [34, 222] on code "{team_expertise}" at bounding box center [33, 221] width 43 height 5
click at [28, 227] on li "{team_expertise} - Team member expertise mapping (e.g., "john-backend-python, s…" at bounding box center [83, 227] width 143 height 18
click at [38, 222] on code "{team_expertise}" at bounding box center [33, 221] width 43 height 5
click at [38, 216] on code "{time_window}" at bounding box center [29, 215] width 35 height 5
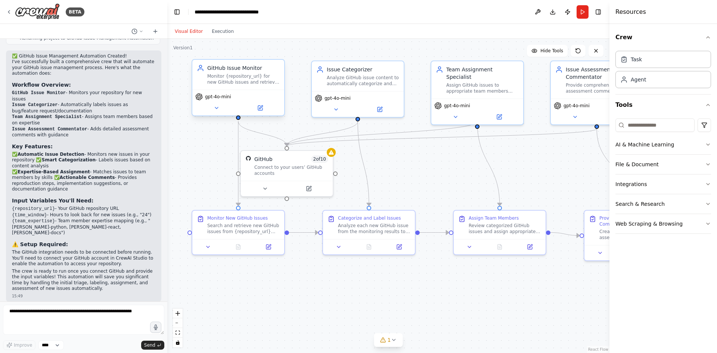
click at [40, 213] on code "{time_window}" at bounding box center [29, 215] width 35 height 5
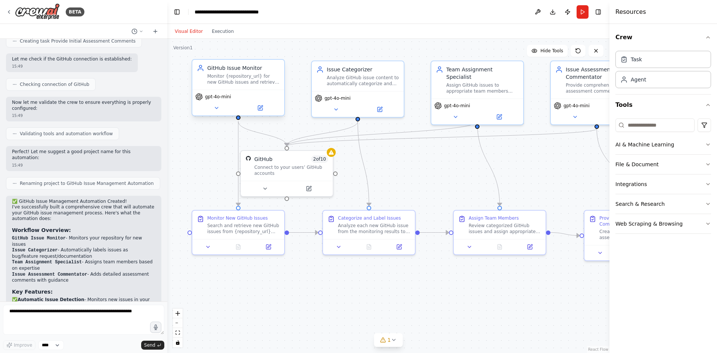
scroll to position [488, 0]
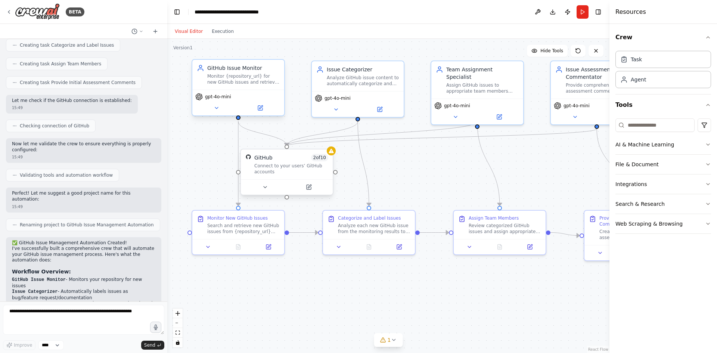
click at [270, 172] on div "Connect to your users’ GitHub accounts" at bounding box center [291, 169] width 74 height 12
click at [305, 187] on button at bounding box center [309, 187] width 42 height 9
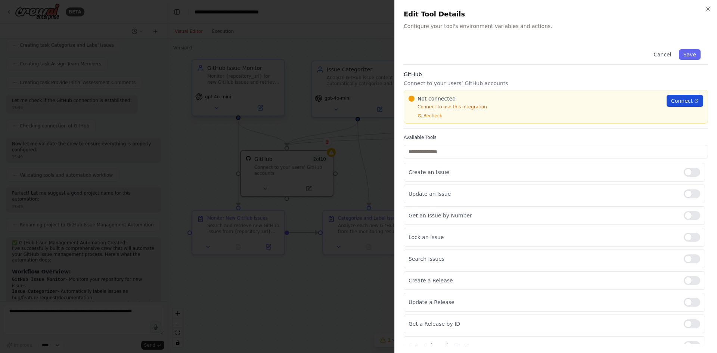
click at [677, 101] on span "Connect" at bounding box center [682, 100] width 22 height 7
click at [365, 32] on div at bounding box center [358, 176] width 717 height 353
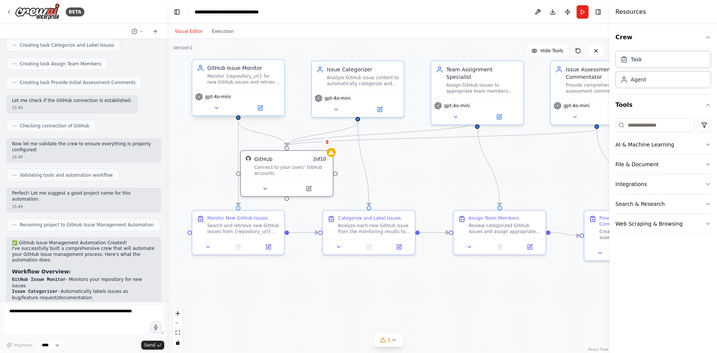
click at [578, 51] on icon at bounding box center [578, 51] width 6 height 6
click at [593, 50] on icon at bounding box center [596, 51] width 6 height 6
click at [604, 51] on div ".deletable-edge-delete-btn { width: 20px; height: 20px; border: 0px solid #ffff…" at bounding box center [388, 196] width 442 height 314
click at [593, 52] on button at bounding box center [596, 51] width 15 height 12
click at [594, 15] on button "Toggle Right Sidebar" at bounding box center [598, 12] width 10 height 10
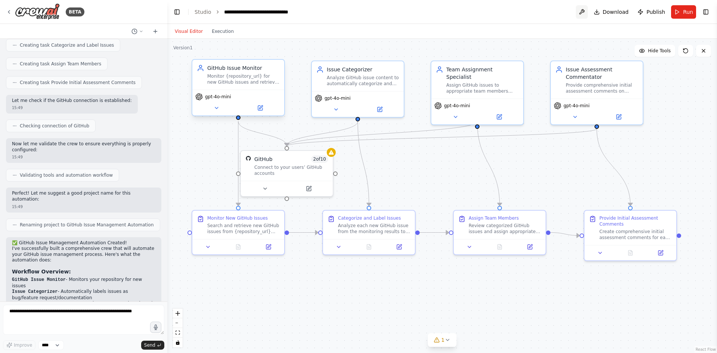
click at [586, 12] on button at bounding box center [582, 11] width 12 height 13
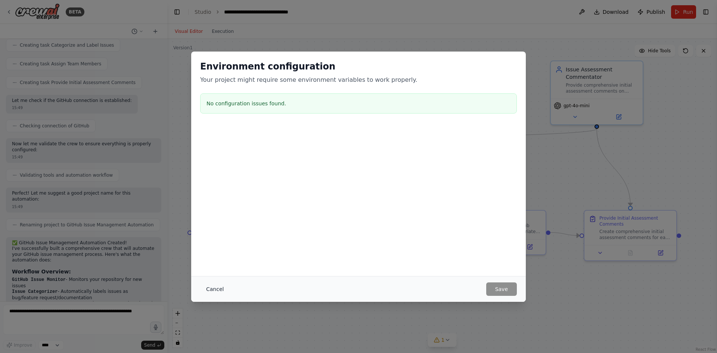
click at [213, 285] on button "Cancel" at bounding box center [215, 288] width 30 height 13
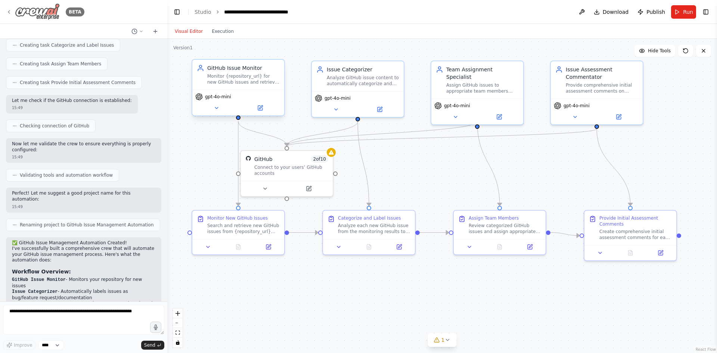
click at [43, 15] on img at bounding box center [37, 11] width 45 height 17
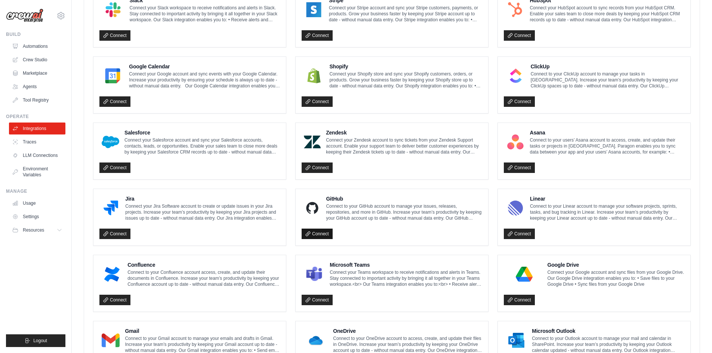
click at [309, 231] on icon at bounding box center [307, 233] width 5 height 5
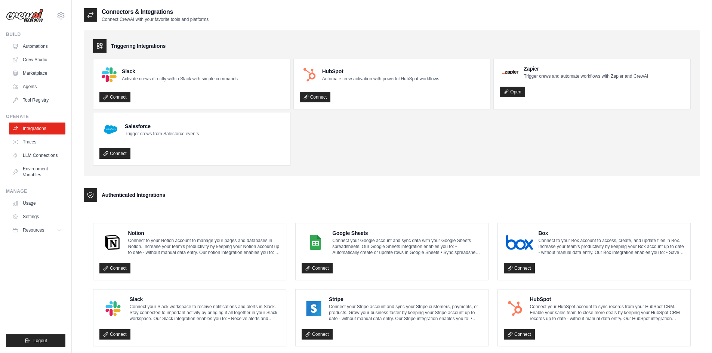
click at [397, 29] on div "Triggering Integrations Slack Activate crews directly within Slack with simple …" at bounding box center [392, 352] width 616 height 661
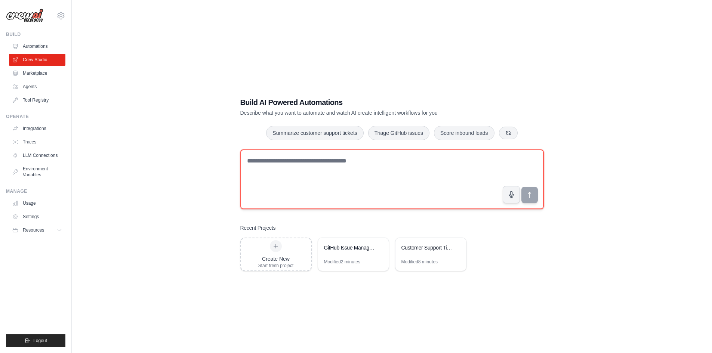
click at [315, 167] on textarea at bounding box center [391, 179] width 303 height 60
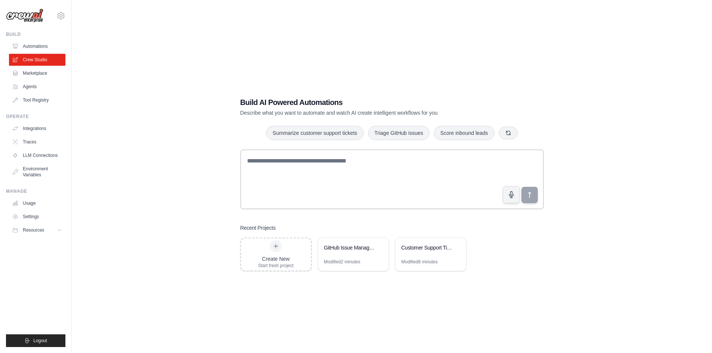
click at [154, 130] on div "Build AI Powered Automations Describe what you want to automate and watch AI cr…" at bounding box center [392, 183] width 616 height 353
click at [50, 47] on link "Automations" at bounding box center [38, 46] width 56 height 12
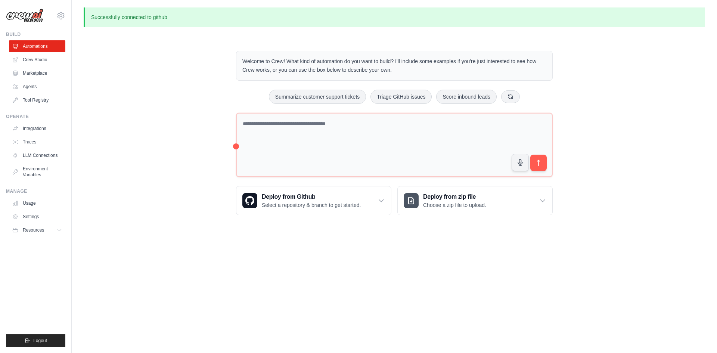
click at [16, 53] on ul "Automations Crew Studio Marketplace Agents Tool Registry" at bounding box center [37, 73] width 56 height 66
click at [19, 57] on icon at bounding box center [16, 60] width 6 height 6
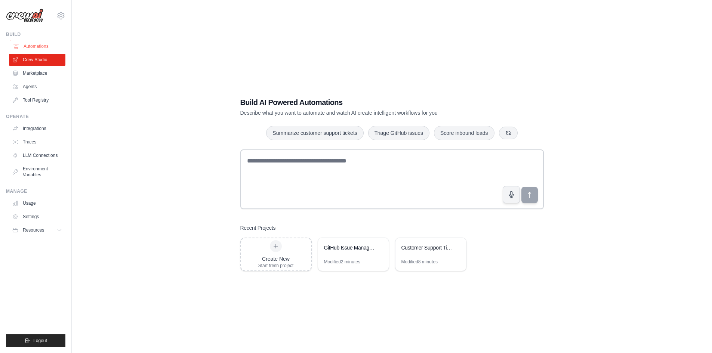
click at [37, 45] on link "Automations" at bounding box center [38, 46] width 56 height 12
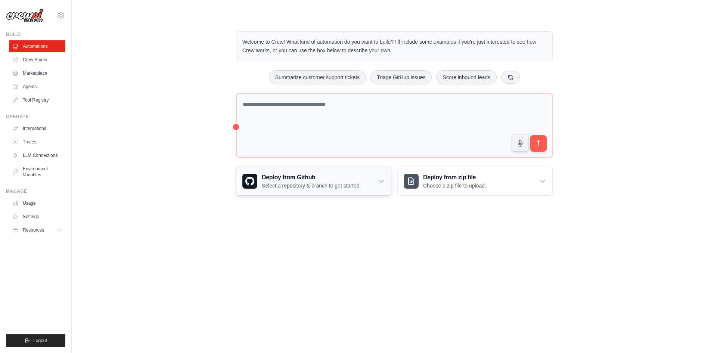
click at [383, 180] on icon at bounding box center [381, 180] width 7 height 7
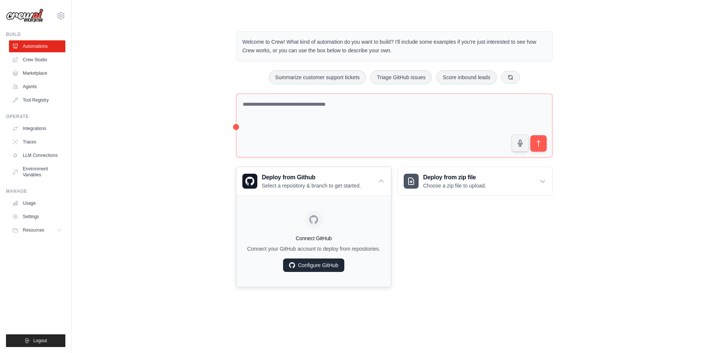
click at [309, 269] on link "Configure GitHub" at bounding box center [313, 265] width 61 height 13
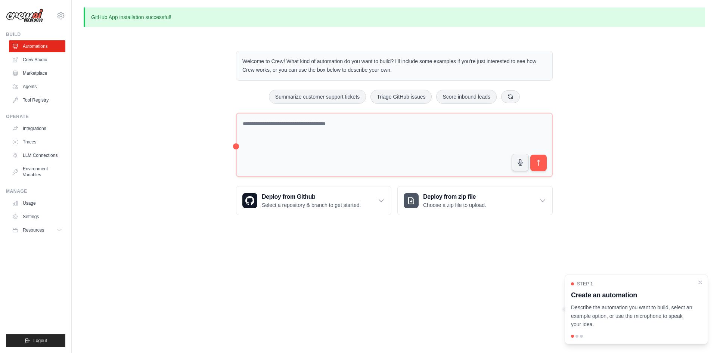
drag, startPoint x: 235, startPoint y: 145, endPoint x: 198, endPoint y: 149, distance: 36.8
click at [196, 150] on div "Welcome to Crew! What kind of automation do you want to build? I'll include som…" at bounding box center [395, 133] width 622 height 188
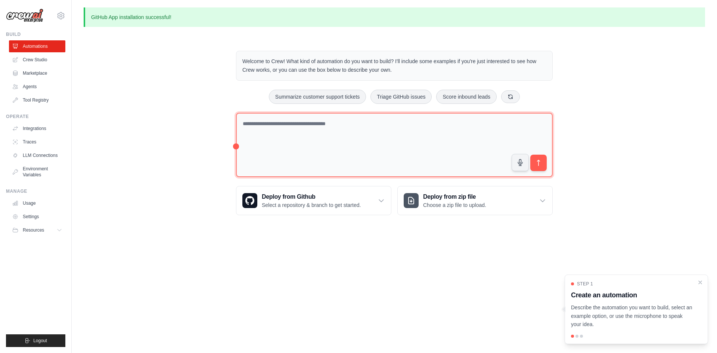
click at [237, 150] on textarea at bounding box center [394, 145] width 317 height 65
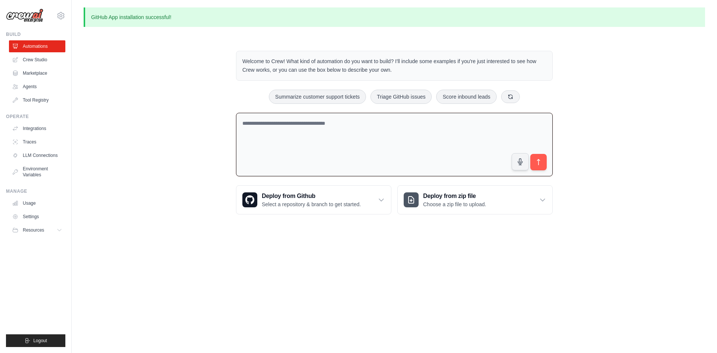
click at [209, 154] on div "Welcome to Crew! What kind of automation do you want to build? I'll include som…" at bounding box center [395, 133] width 622 height 188
click at [260, 133] on textarea at bounding box center [394, 145] width 317 height 64
click at [149, 118] on div "Welcome to Crew! What kind of automation do you want to build? I'll include som…" at bounding box center [395, 133] width 622 height 188
click at [108, 27] on p "GitHub App installation successful!" at bounding box center [395, 16] width 622 height 19
click at [101, 59] on div "Welcome to Crew! What kind of automation do you want to build? I'll include som…" at bounding box center [395, 133] width 622 height 188
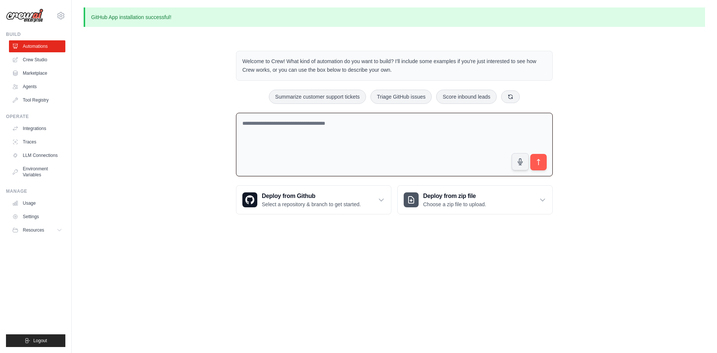
click at [609, 36] on div "GitHub App installation successful! Welcome to Crew! What kind of automation do…" at bounding box center [395, 116] width 646 height 219
click at [127, 166] on div "Welcome to Crew! What kind of automation do you want to build? I'll include som…" at bounding box center [395, 133] width 622 height 188
click at [46, 59] on link "Crew Studio" at bounding box center [38, 60] width 56 height 12
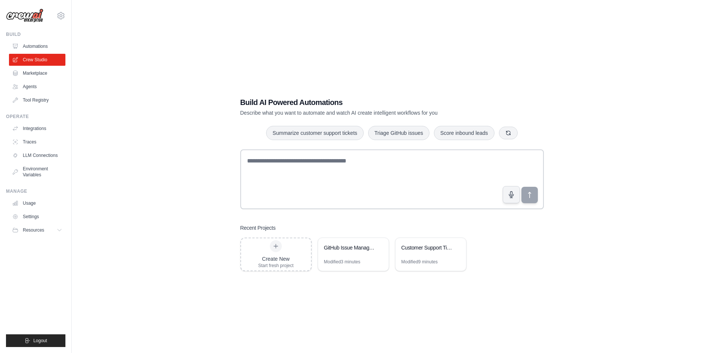
click at [47, 51] on link "Automations" at bounding box center [37, 46] width 56 height 12
click at [28, 47] on link "Automations" at bounding box center [38, 46] width 56 height 12
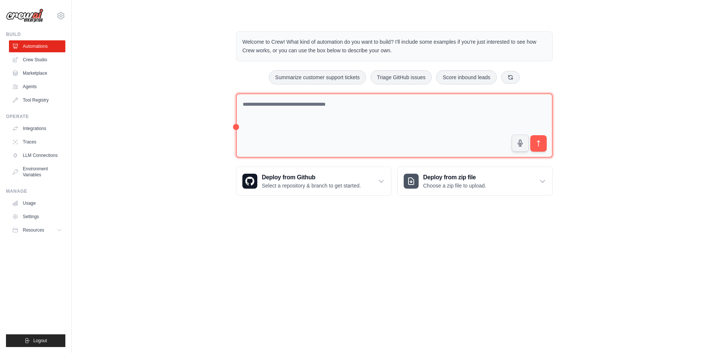
click at [352, 115] on textarea at bounding box center [394, 125] width 317 height 65
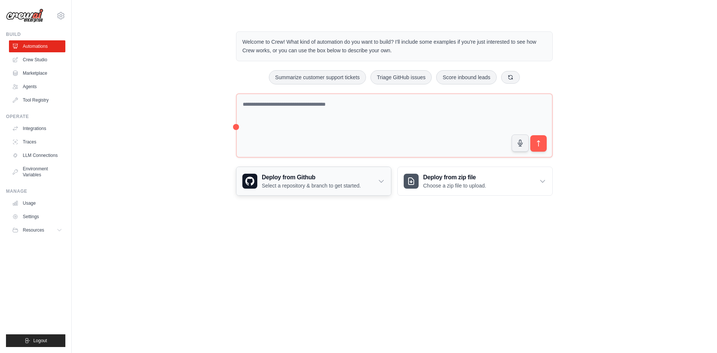
click at [319, 182] on p "Select a repository & branch to get started." at bounding box center [311, 185] width 99 height 7
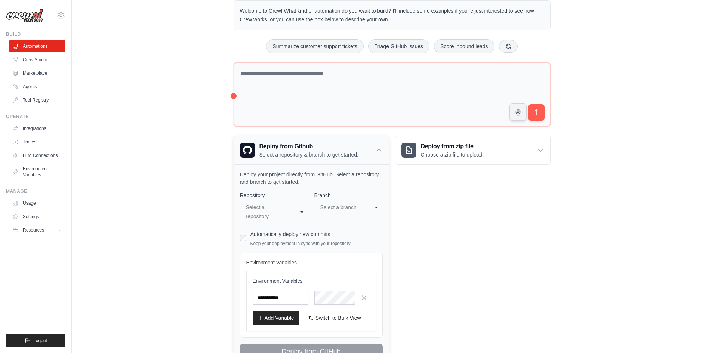
scroll to position [71, 0]
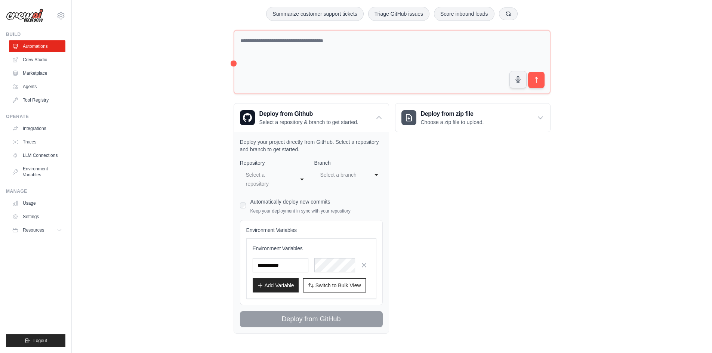
click at [445, 183] on div "Deploy from zip file Choose a zip file to upload. Upload a ZIP file containing …" at bounding box center [472, 218] width 155 height 231
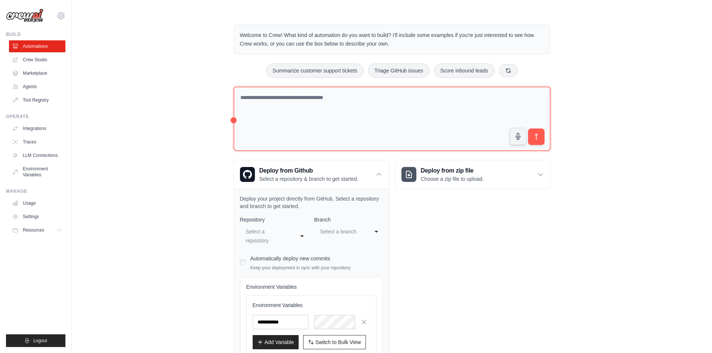
scroll to position [0, 0]
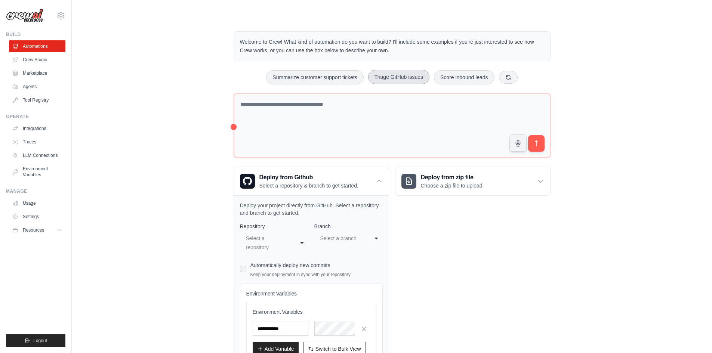
click at [391, 83] on button "Triage GitHub issues" at bounding box center [398, 77] width 61 height 14
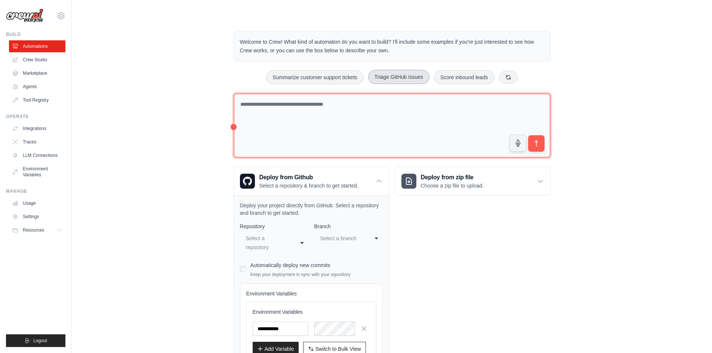
type textarea "**********"
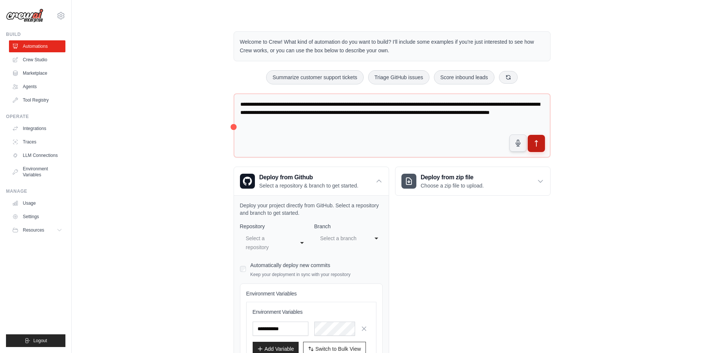
click at [540, 144] on button "submit" at bounding box center [535, 143] width 17 height 17
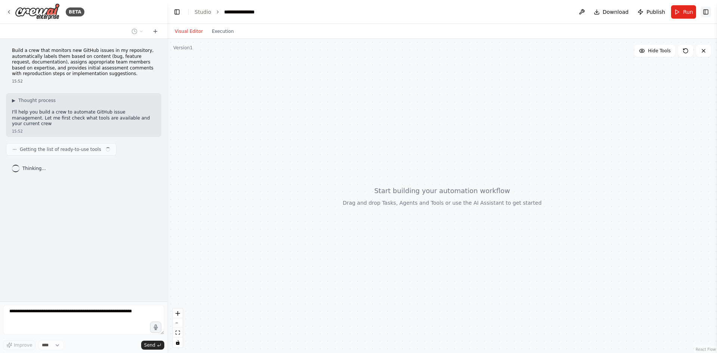
click at [705, 12] on button "Toggle Right Sidebar" at bounding box center [706, 12] width 10 height 10
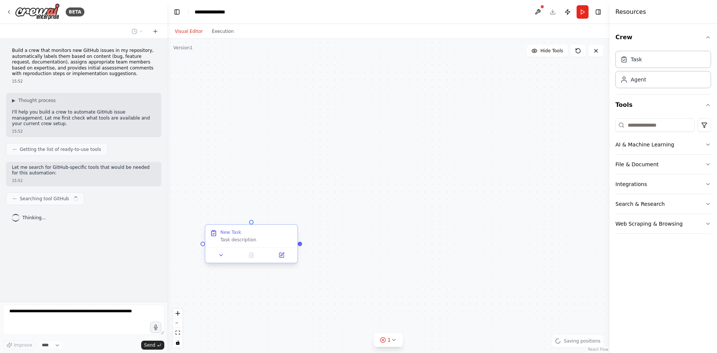
drag, startPoint x: 463, startPoint y: 91, endPoint x: 257, endPoint y: 80, distance: 205.4
click at [257, 80] on div "New Task Task description" at bounding box center [388, 196] width 442 height 314
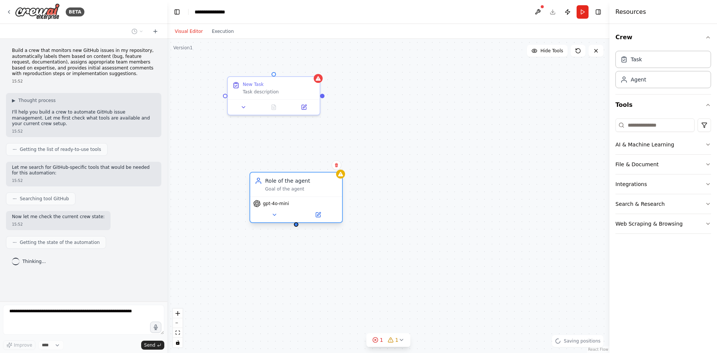
drag, startPoint x: 217, startPoint y: 198, endPoint x: 274, endPoint y: 185, distance: 58.6
click at [274, 185] on div "Role of the agent Goal of the agent" at bounding box center [301, 184] width 72 height 15
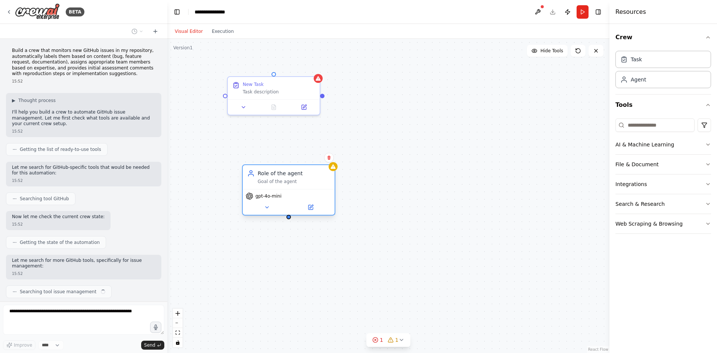
scroll to position [22, 0]
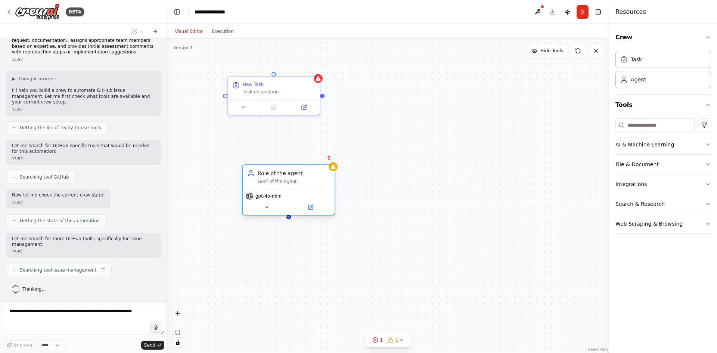
drag, startPoint x: 274, startPoint y: 185, endPoint x: 261, endPoint y: 174, distance: 17.0
click at [261, 174] on div "Role of the agent Goal of the agent" at bounding box center [294, 177] width 72 height 15
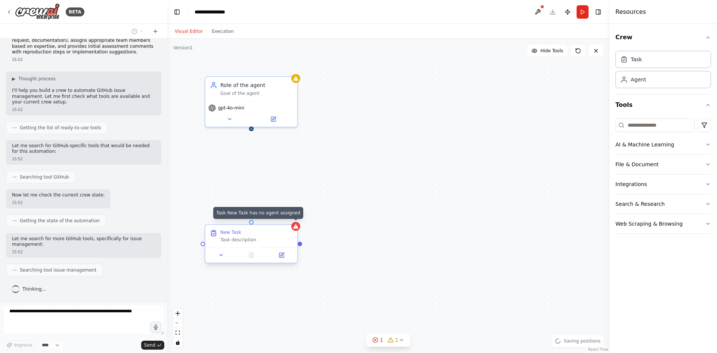
click at [296, 227] on icon at bounding box center [295, 226] width 5 height 4
click at [369, 202] on div "New Task Task description Role of the agent Goal of the agent gpt-4o-mini" at bounding box center [388, 196] width 442 height 314
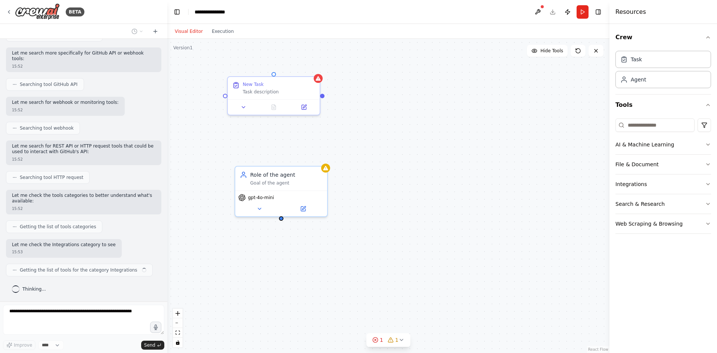
scroll to position [263, 0]
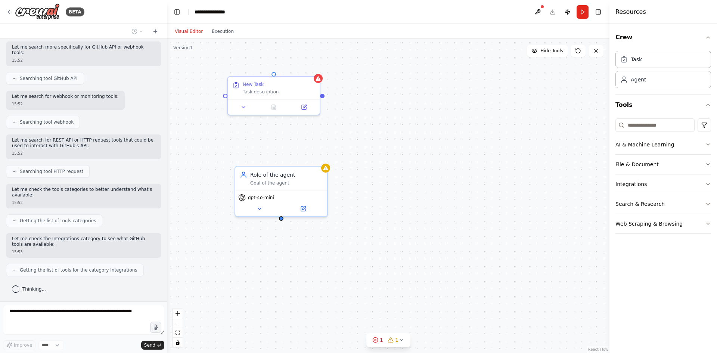
click at [457, 114] on div "New Task Task description Role of the agent Goal of the agent gpt-4o-mini" at bounding box center [388, 196] width 442 height 314
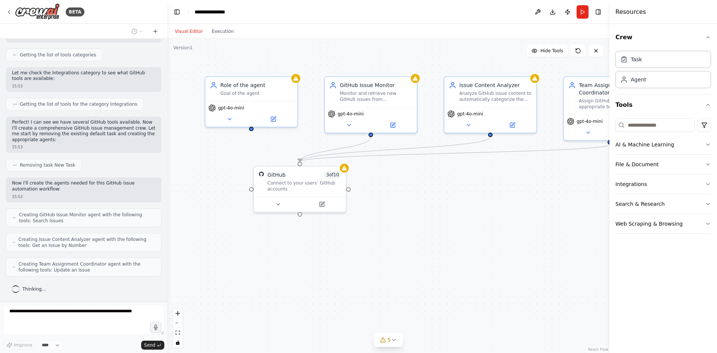
scroll to position [453, 0]
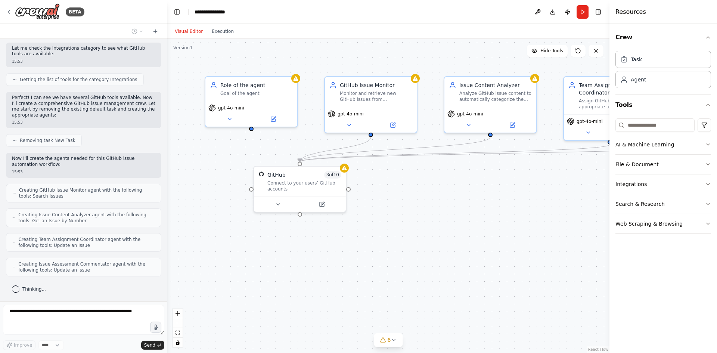
click at [662, 149] on button "AI & Machine Learning" at bounding box center [664, 144] width 96 height 19
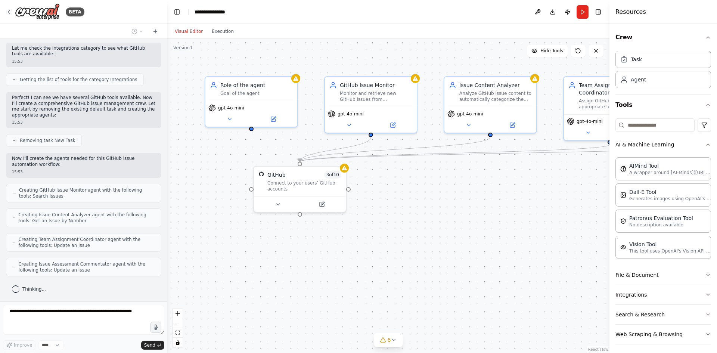
scroll to position [497, 0]
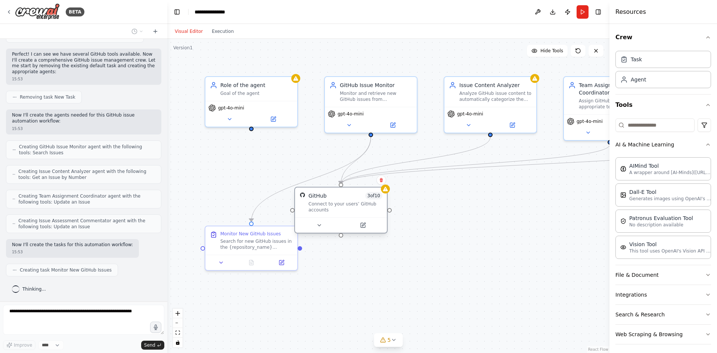
drag, startPoint x: 305, startPoint y: 180, endPoint x: 352, endPoint y: 221, distance: 62.5
click at [350, 211] on div "Connect to your users’ GitHub accounts" at bounding box center [346, 207] width 74 height 12
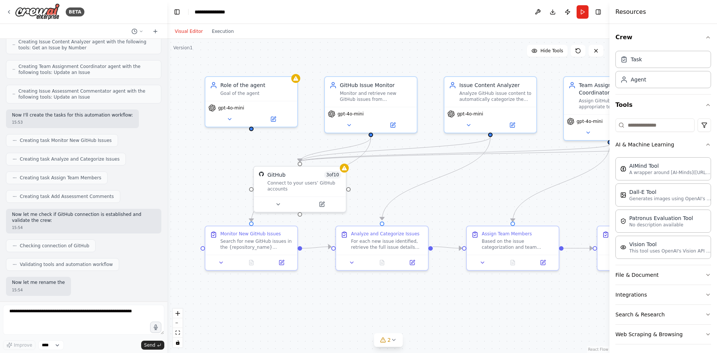
scroll to position [664, 0]
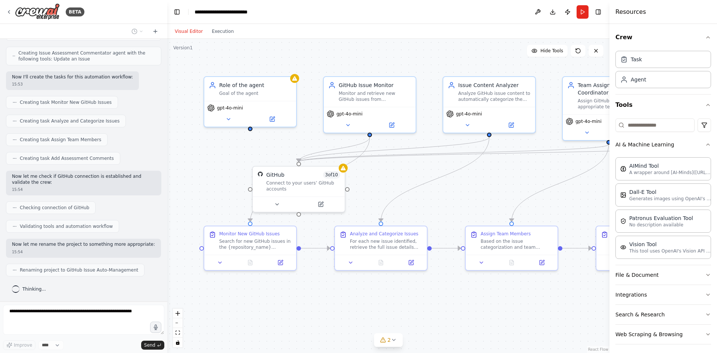
drag, startPoint x: 330, startPoint y: 43, endPoint x: 305, endPoint y: 48, distance: 25.1
click at [305, 48] on div ".deletable-edge-delete-btn { width: 20px; height: 20px; border: 0px solid #ffff…" at bounding box center [388, 196] width 442 height 314
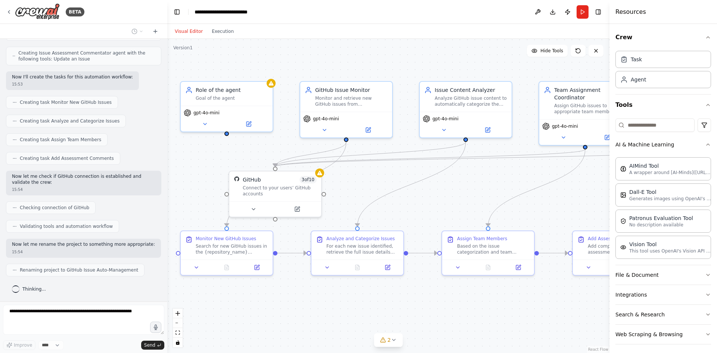
drag, startPoint x: 296, startPoint y: 49, endPoint x: 258, endPoint y: 48, distance: 38.5
click at [259, 49] on div ".deletable-edge-delete-btn { width: 20px; height: 20px; border: 0px solid #ffff…" at bounding box center [388, 196] width 442 height 314
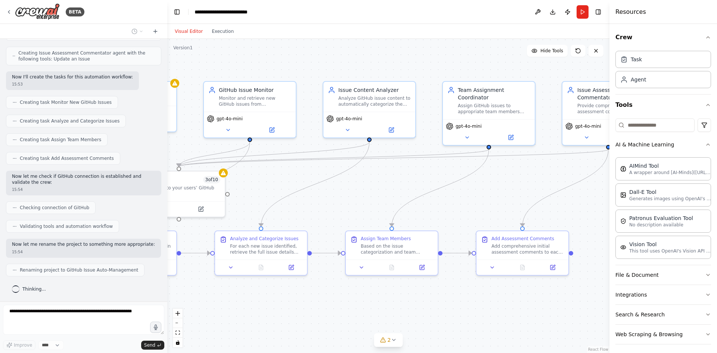
drag, startPoint x: 308, startPoint y: 48, endPoint x: 203, endPoint y: 50, distance: 105.4
click at [203, 50] on div ".deletable-edge-delete-btn { width: 20px; height: 20px; border: 0px solid #ffff…" at bounding box center [388, 196] width 442 height 314
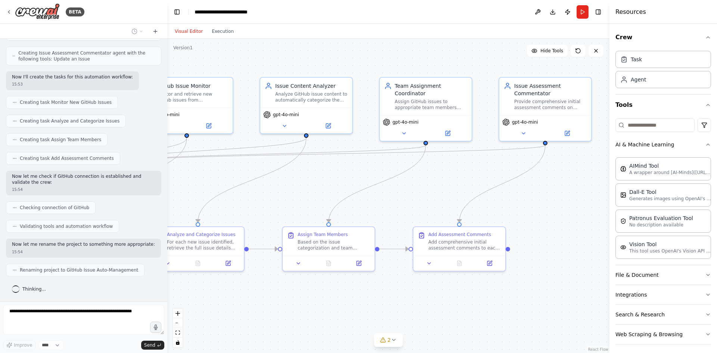
drag, startPoint x: 496, startPoint y: 180, endPoint x: 482, endPoint y: 178, distance: 13.6
click at [482, 174] on div ".deletable-edge-delete-btn { width: 20px; height: 20px; border: 0px solid #ffff…" at bounding box center [388, 196] width 442 height 314
drag, startPoint x: 506, startPoint y: 249, endPoint x: 527, endPoint y: 248, distance: 20.6
click at [527, 248] on div ".deletable-edge-delete-btn { width: 20px; height: 20px; border: 0px solid #ffff…" at bounding box center [388, 196] width 442 height 314
click at [528, 231] on div ".deletable-edge-delete-btn { width: 20px; height: 20px; border: 0px solid #ffff…" at bounding box center [388, 196] width 442 height 314
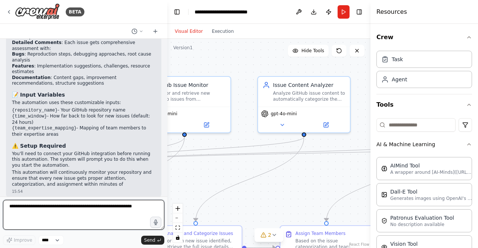
scroll to position [1099, 0]
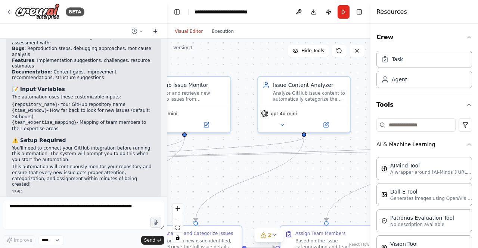
click at [154, 34] on button at bounding box center [155, 31] width 12 height 9
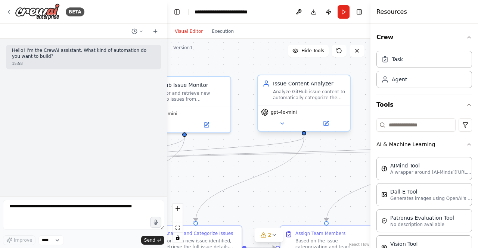
click at [259, 76] on div "Issue Content Analyzer Analyze GitHub issue content to automatically categorize…" at bounding box center [304, 90] width 92 height 30
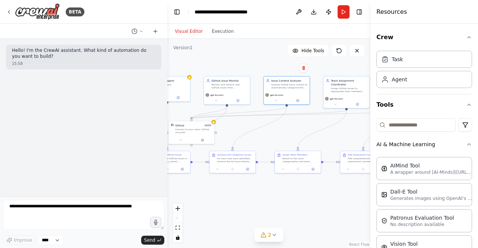
click at [276, 65] on div ".deletable-edge-delete-btn { width: 20px; height: 20px; border: 0px solid #ffff…" at bounding box center [268, 144] width 203 height 210
